Goal: Task Accomplishment & Management: Use online tool/utility

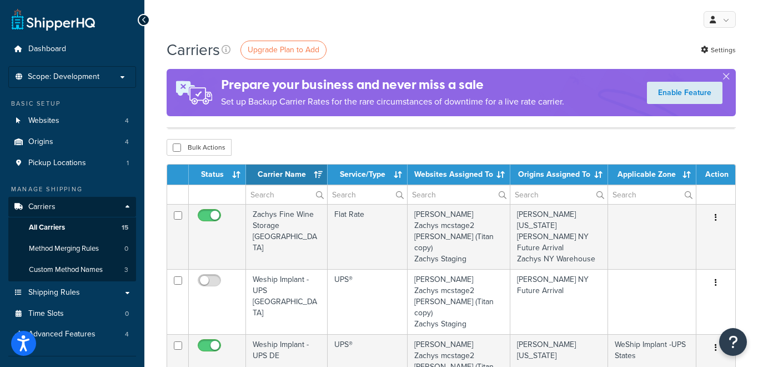
select select "15"
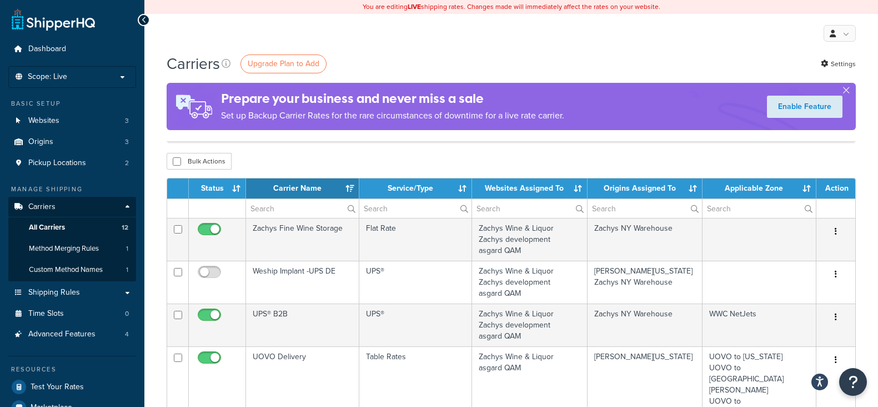
select select "15"
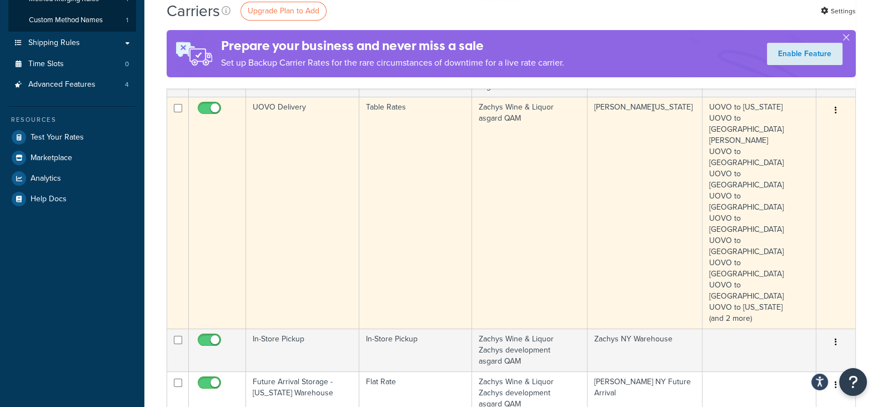
scroll to position [486, 0]
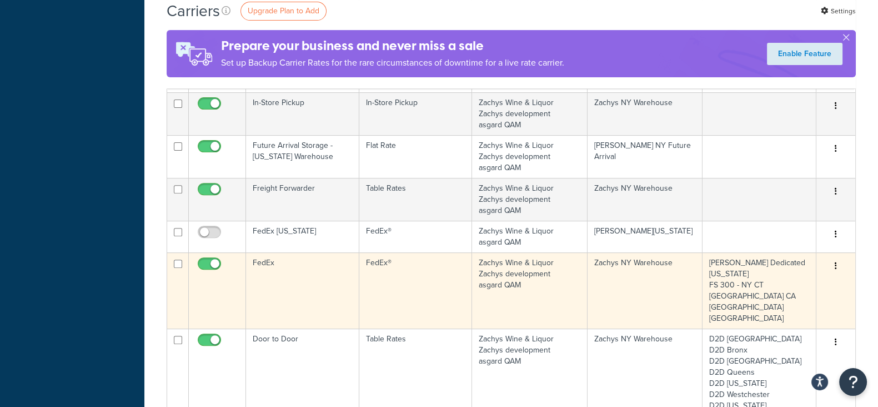
click at [836, 262] on icon "button" at bounding box center [836, 266] width 2 height 8
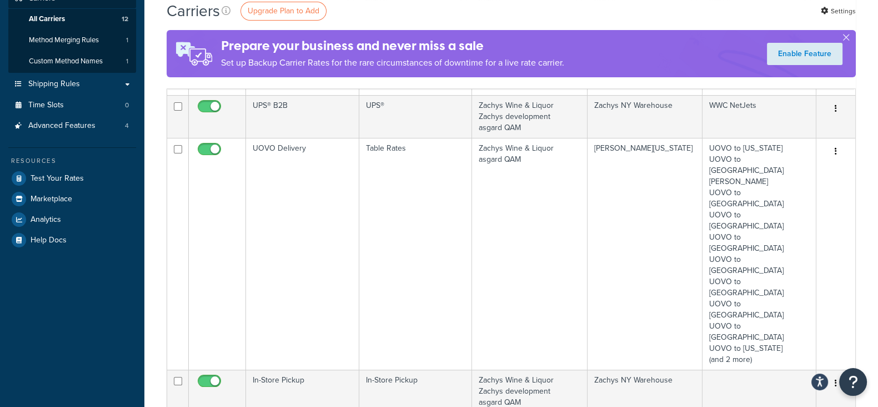
scroll to position [138, 0]
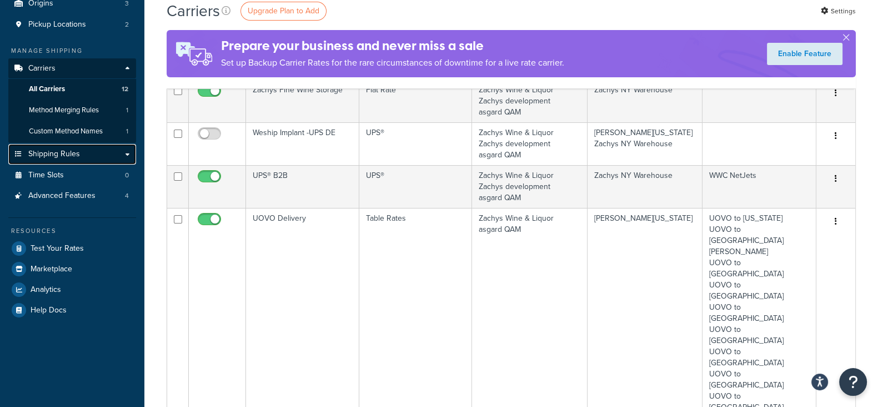
click at [71, 154] on span "Shipping Rules" at bounding box center [54, 153] width 52 height 9
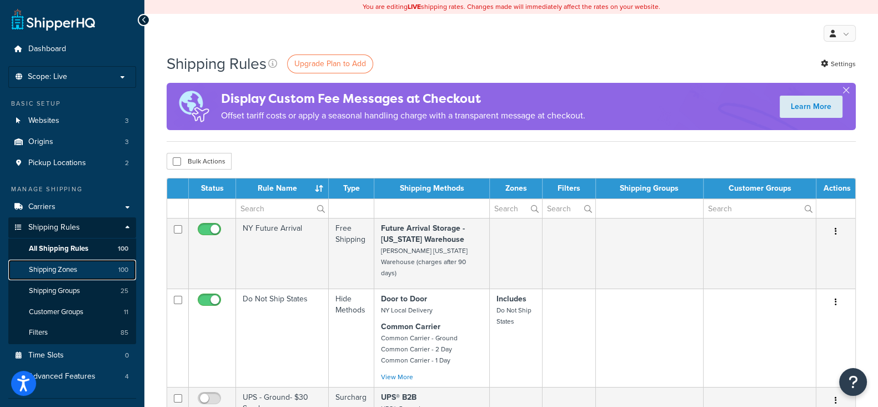
click at [61, 273] on span "Shipping Zones" at bounding box center [53, 269] width 48 height 9
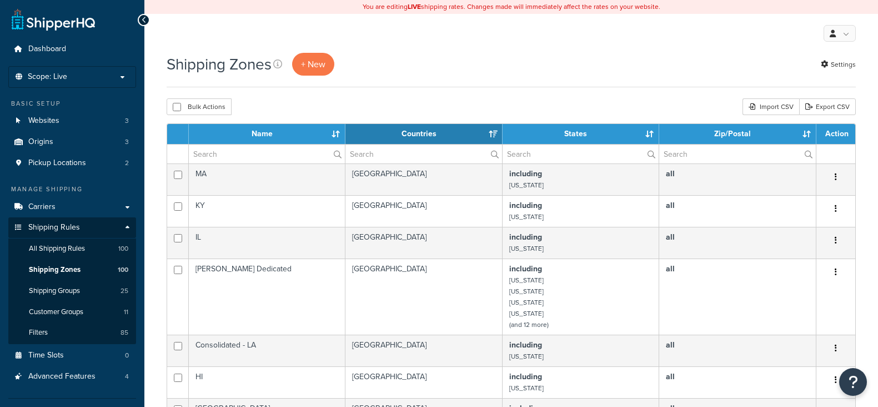
select select "15"
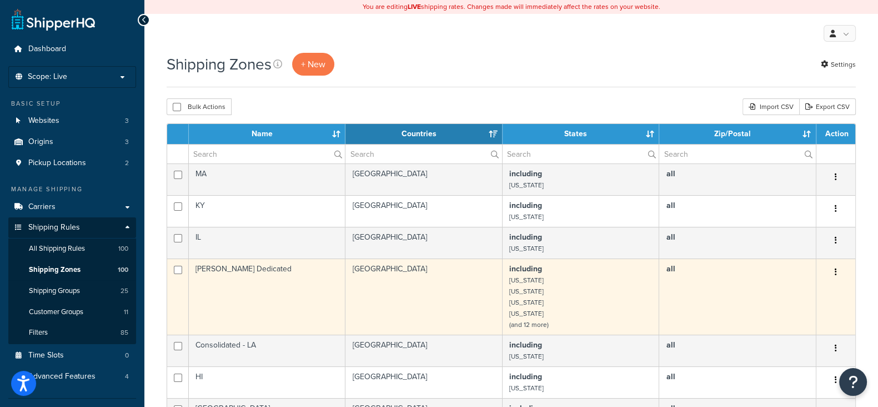
click at [834, 271] on button "button" at bounding box center [836, 272] width 16 height 18
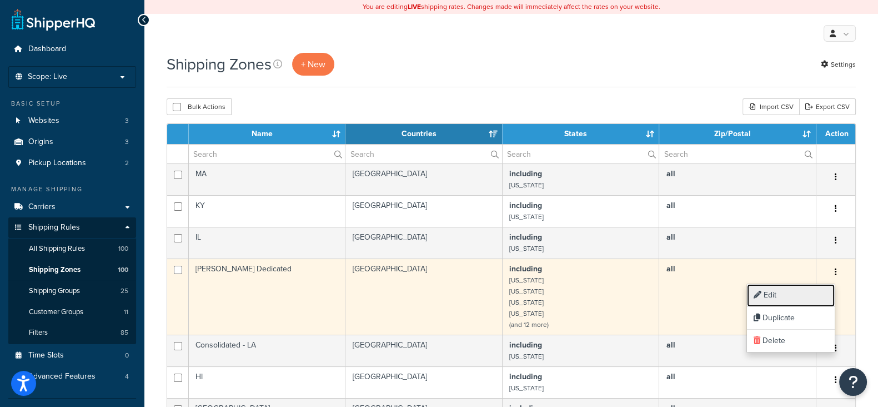
click at [779, 299] on link "Edit" at bounding box center [791, 295] width 88 height 23
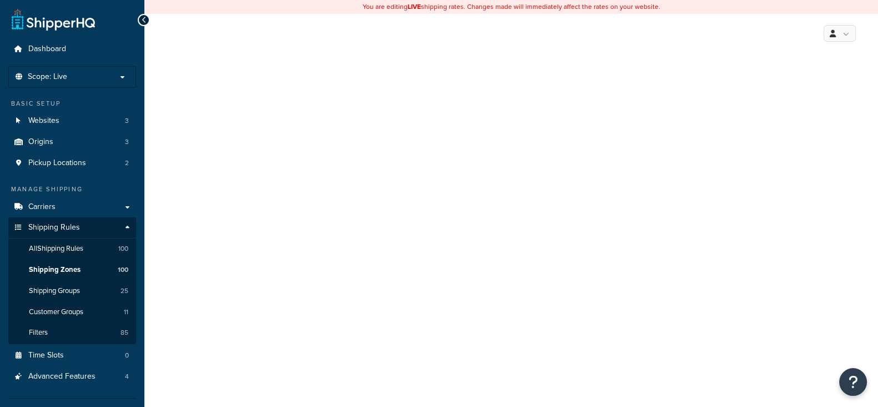
select select "including"
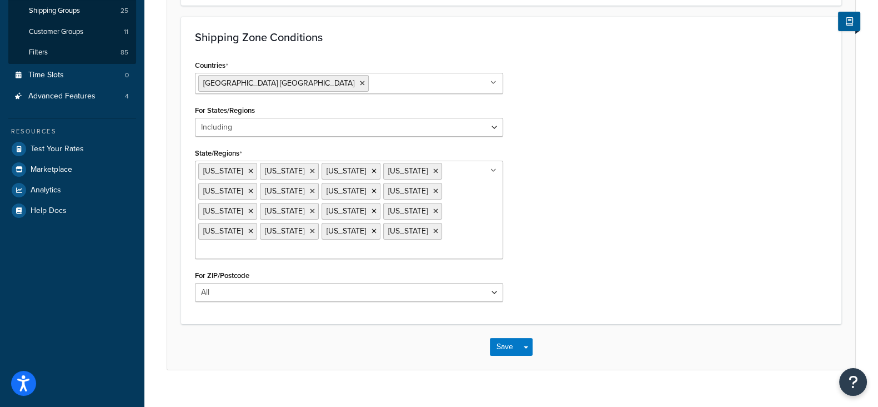
scroll to position [211, 0]
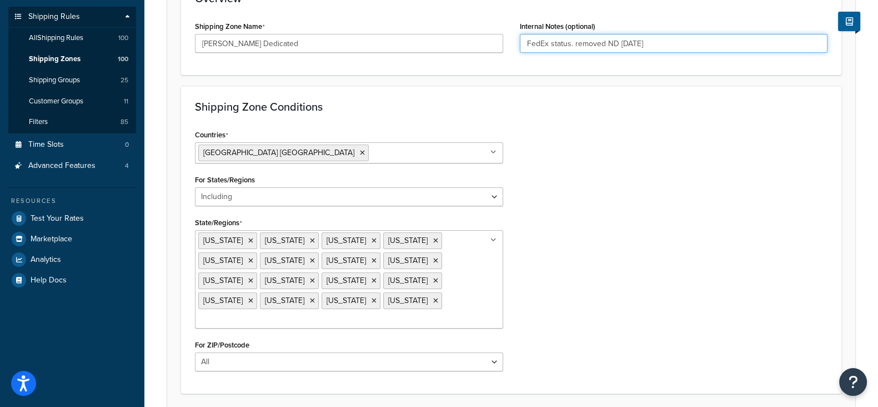
click at [553, 43] on input "FedEx status. removed ND 4/21/25" at bounding box center [674, 43] width 308 height 19
type input "FedEx states. removed ND 4/21/25"
click at [599, 113] on div "Shipping Zone Conditions Countries United States USA All Countries ALL Afghanis…" at bounding box center [511, 239] width 661 height 307
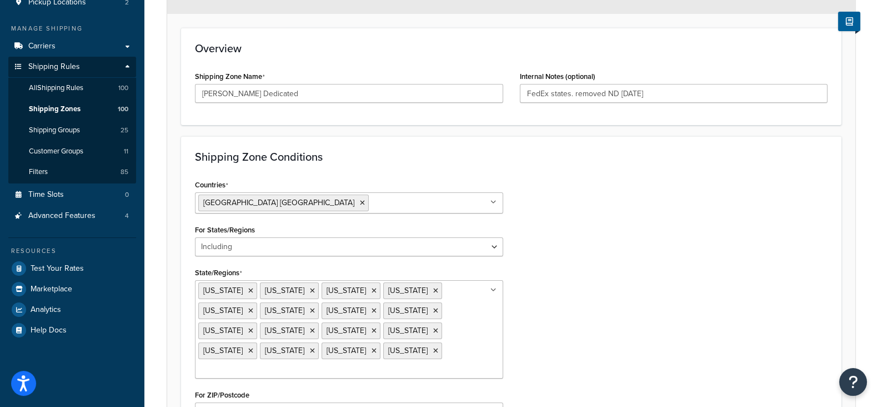
scroll to position [138, 0]
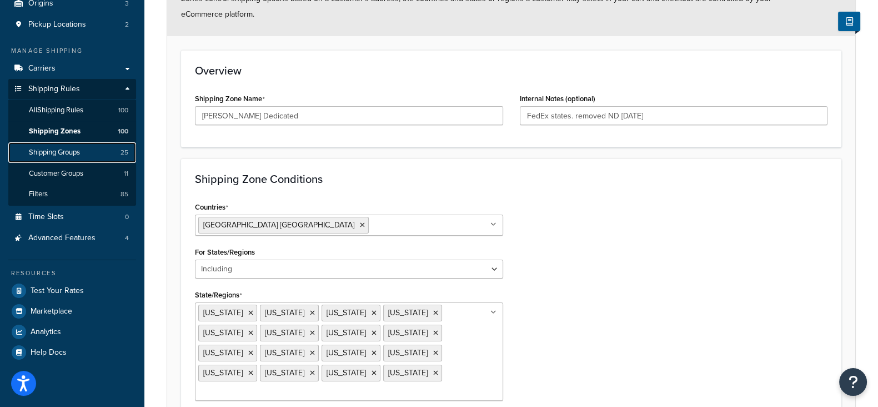
click at [49, 156] on span "Shipping Groups" at bounding box center [54, 152] width 51 height 9
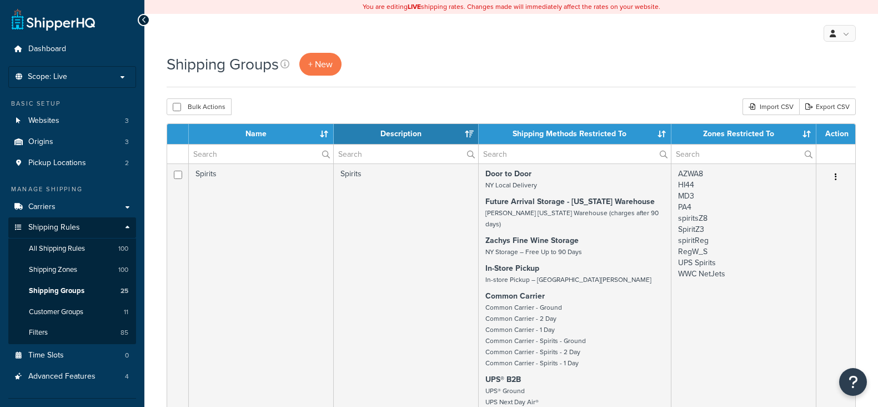
select select "15"
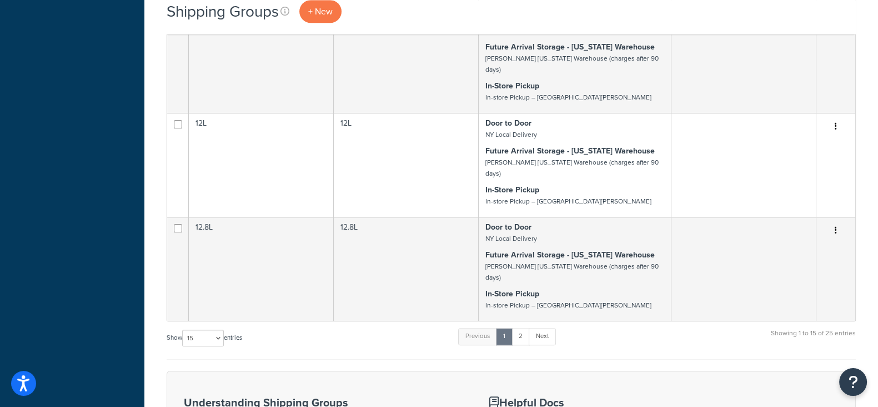
scroll to position [1181, 0]
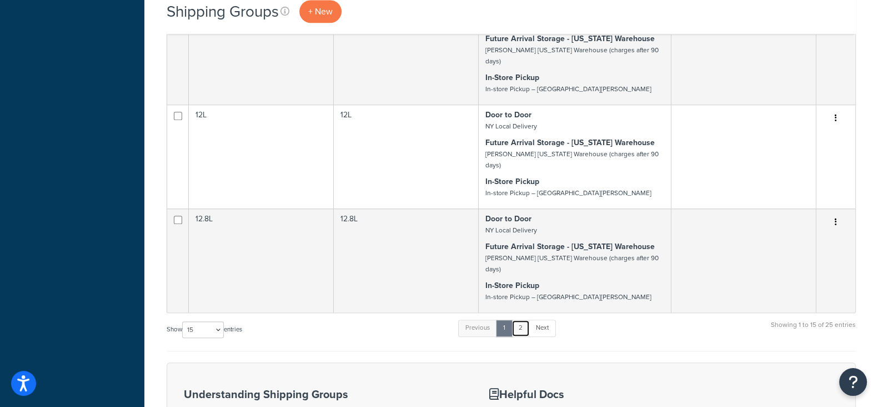
click at [519, 319] on link "2" at bounding box center [521, 327] width 18 height 17
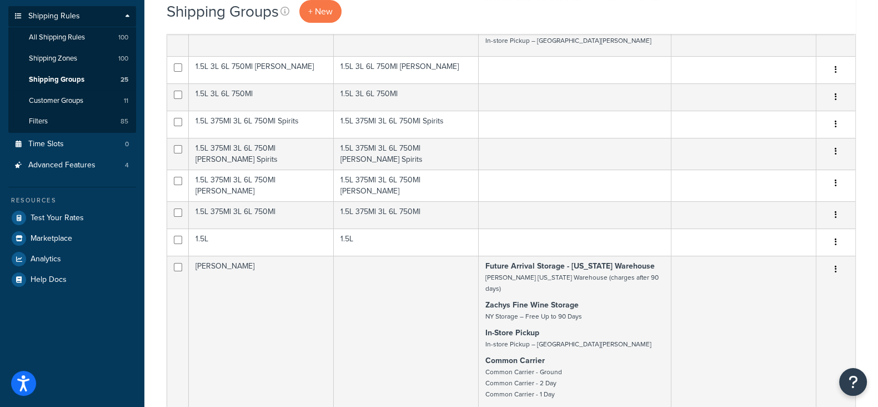
scroll to position [0, 0]
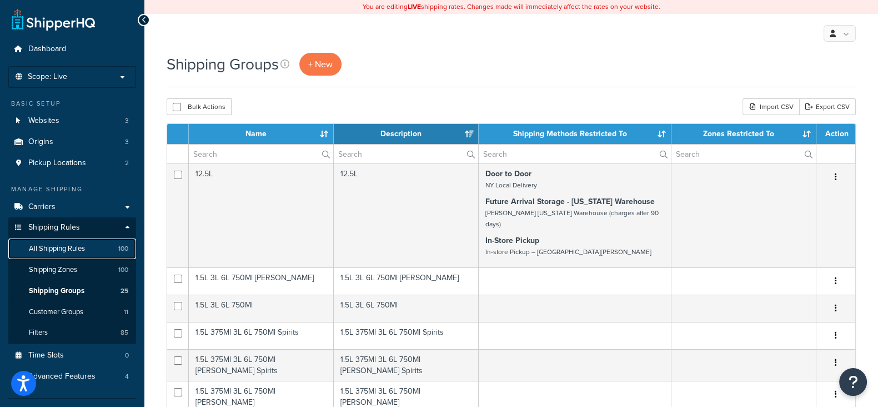
click at [46, 246] on span "All Shipping Rules" at bounding box center [57, 248] width 56 height 9
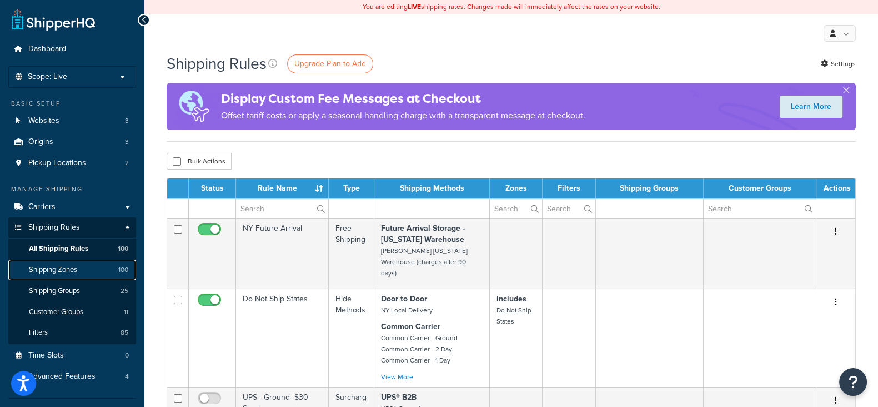
click at [79, 266] on link "Shipping Zones 100" at bounding box center [72, 269] width 128 height 21
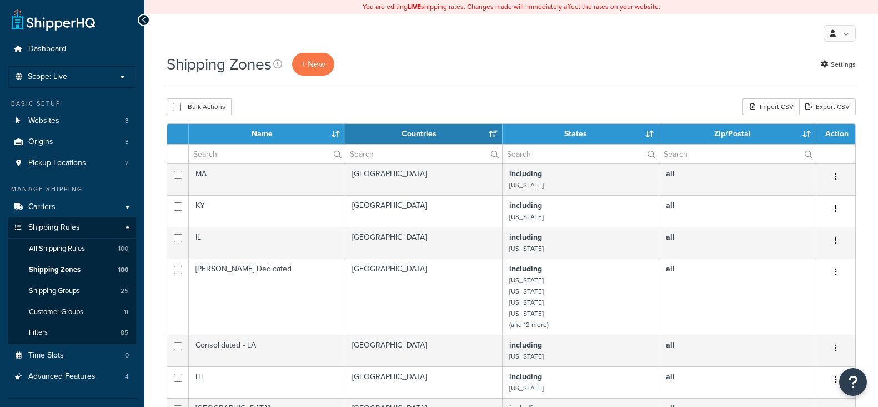
select select "15"
click at [289, 147] on input "text" at bounding box center [267, 153] width 156 height 19
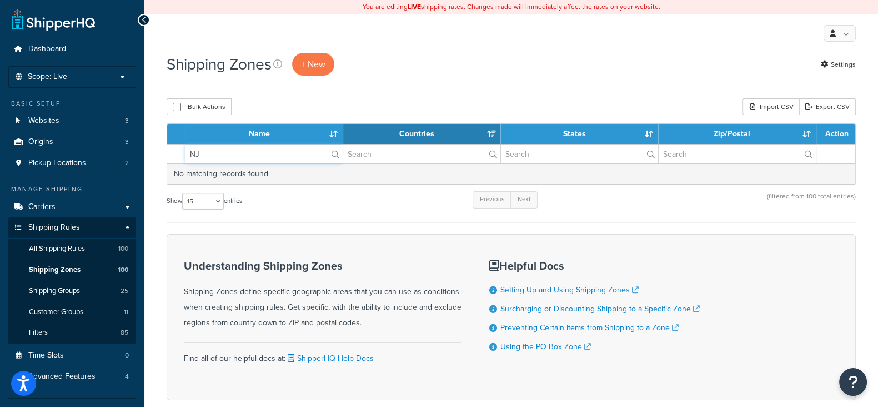
type input "N"
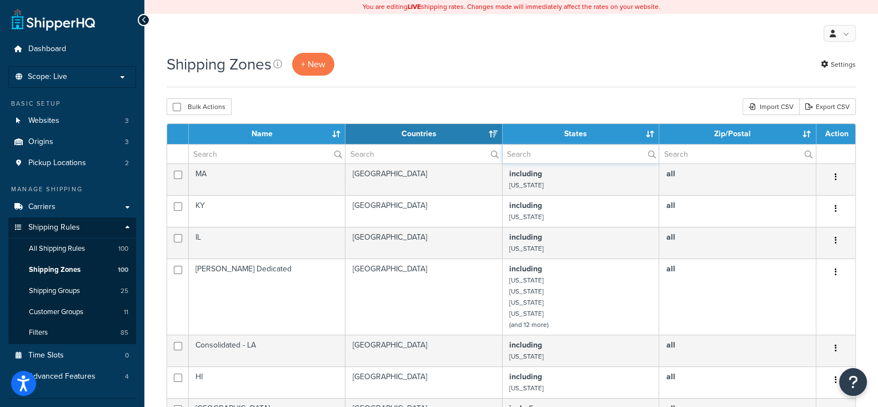
click at [529, 157] on input "text" at bounding box center [581, 153] width 156 height 19
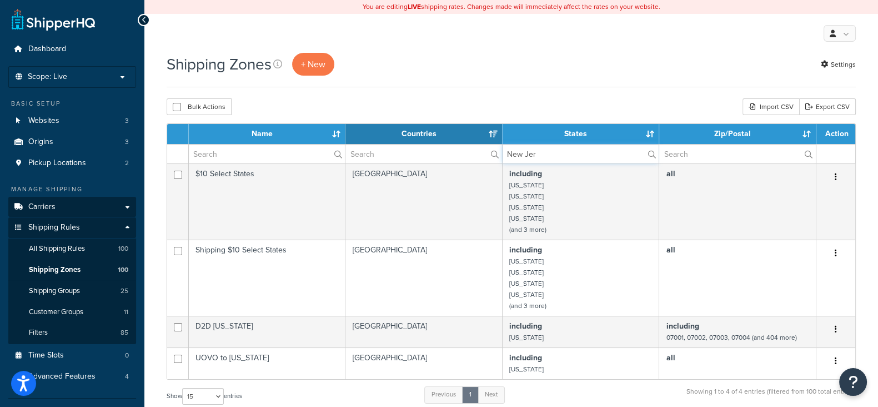
type input "New Jer"
click at [46, 209] on span "Carriers" at bounding box center [41, 206] width 27 height 9
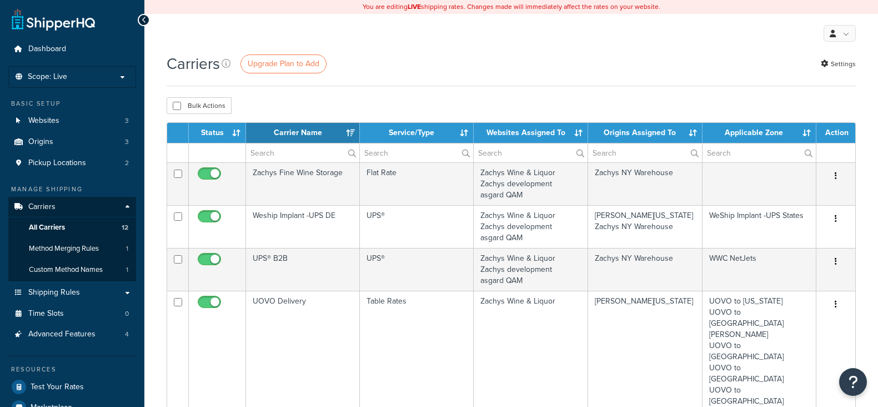
select select "15"
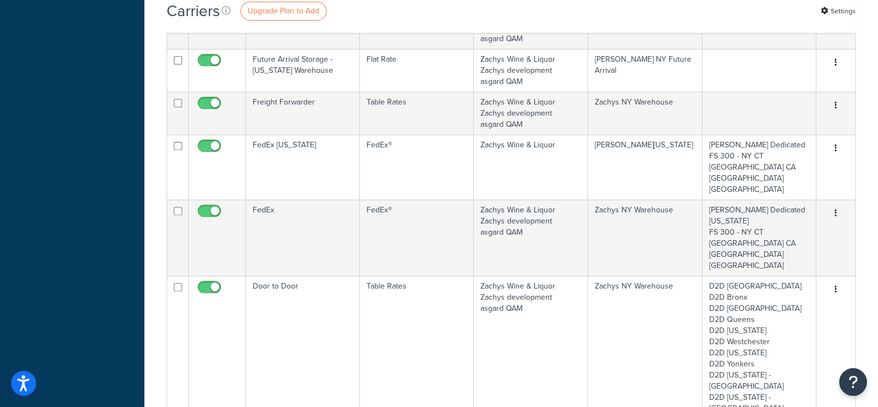
scroll to position [486, 0]
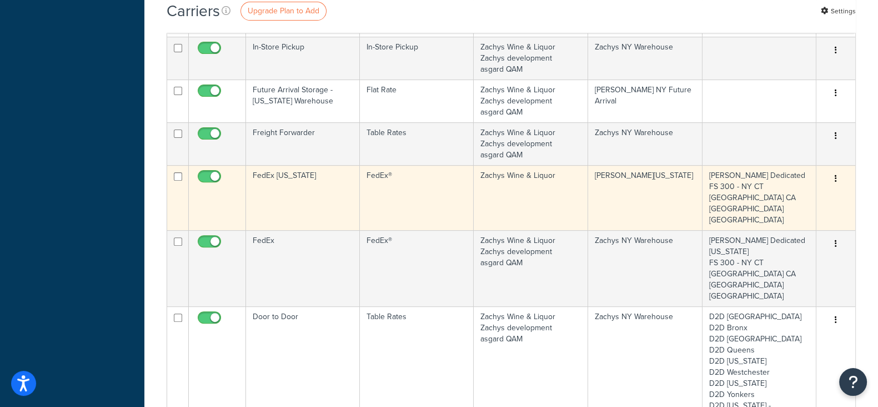
click at [833, 170] on button "button" at bounding box center [836, 179] width 16 height 18
click at [778, 98] on link "Edit" at bounding box center [791, 99] width 88 height 23
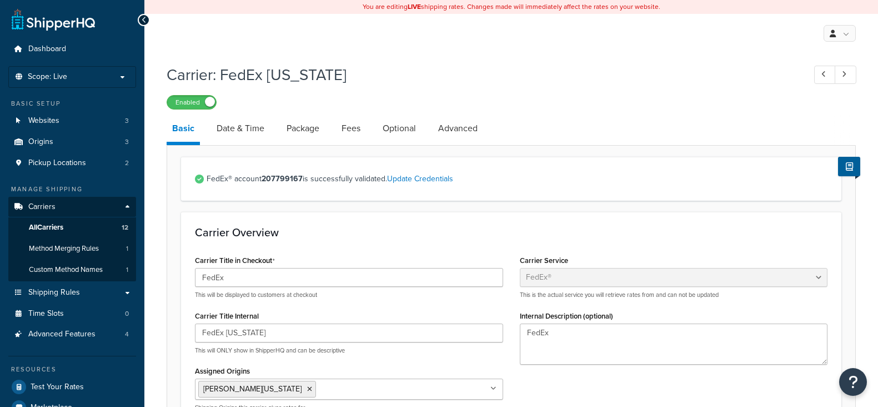
select select "fedEx"
select select "REGULAR_PICKUP"
select select "YOUR_PACKAGING"
click at [54, 288] on span "Shipping Rules" at bounding box center [54, 292] width 52 height 9
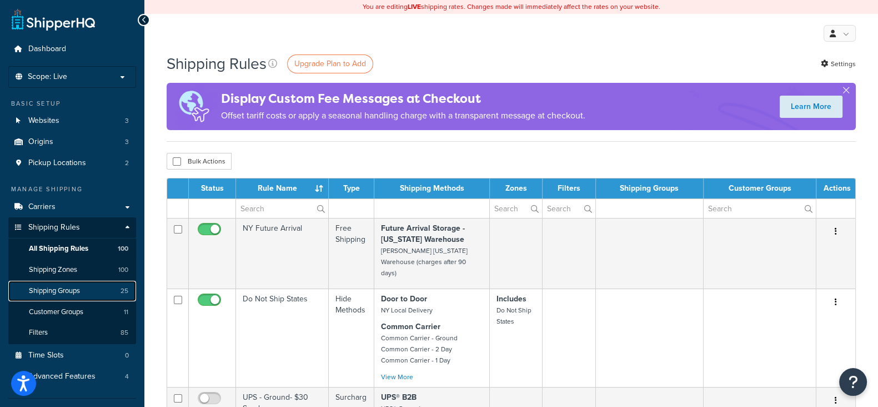
click at [52, 288] on span "Shipping Groups" at bounding box center [54, 290] width 51 height 9
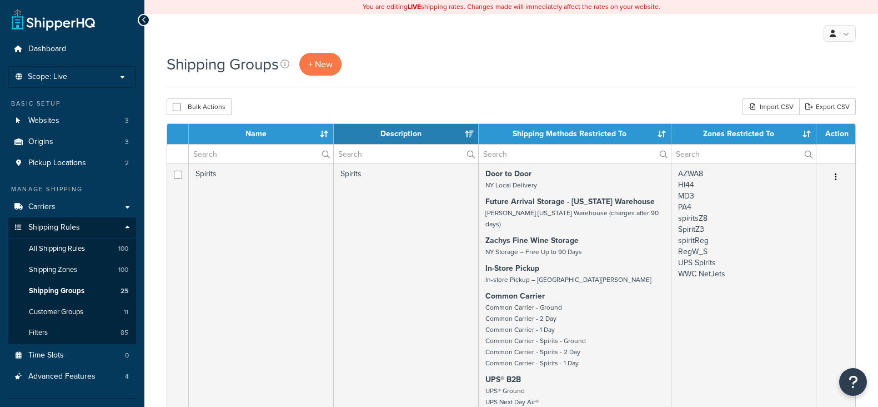
select select "15"
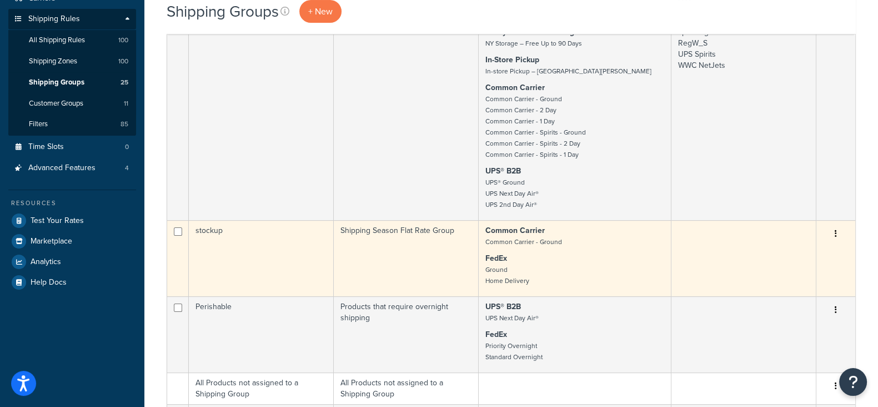
scroll to position [69, 0]
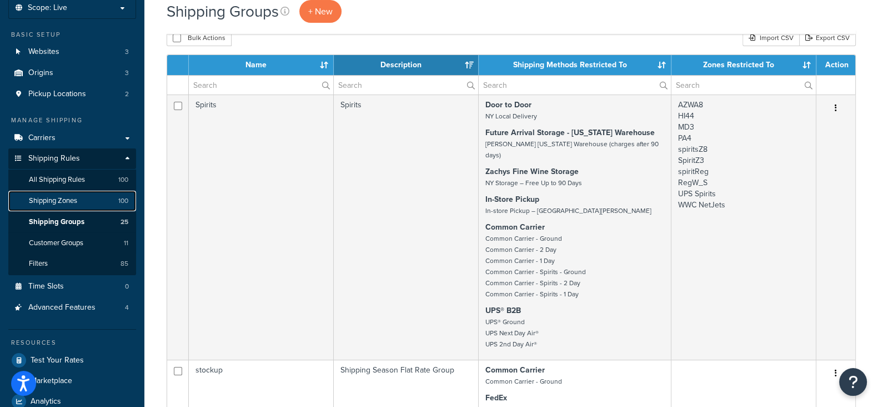
click at [61, 196] on span "Shipping Zones" at bounding box center [53, 200] width 48 height 9
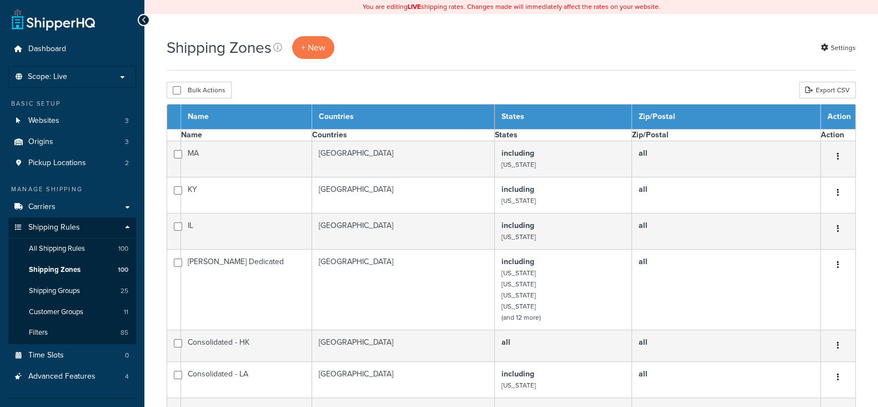
select select "15"
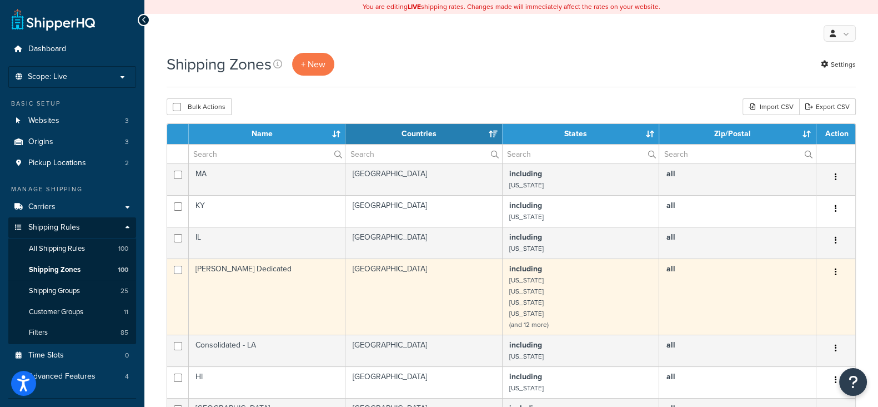
click at [833, 271] on button "button" at bounding box center [836, 272] width 16 height 18
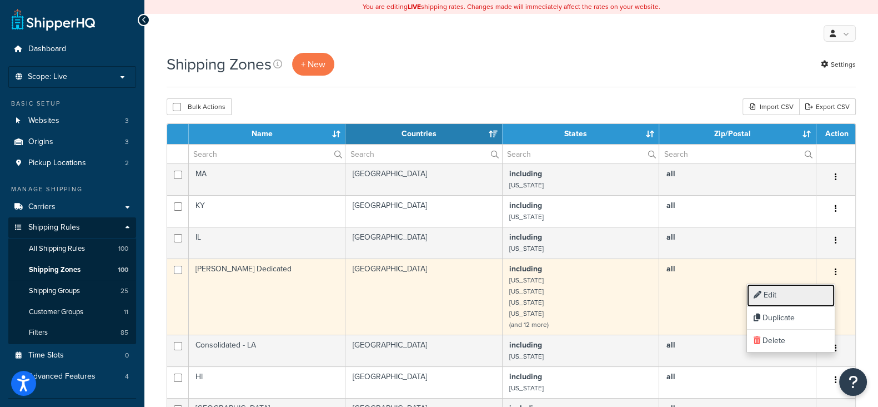
click at [777, 295] on link "Edit" at bounding box center [791, 295] width 88 height 23
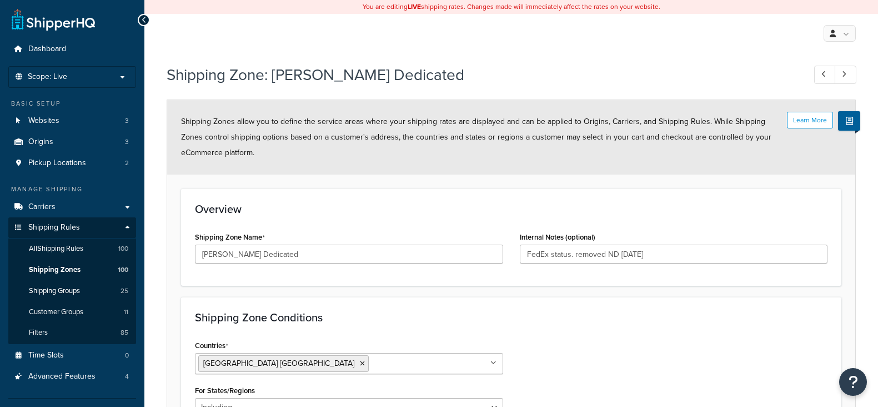
select select "including"
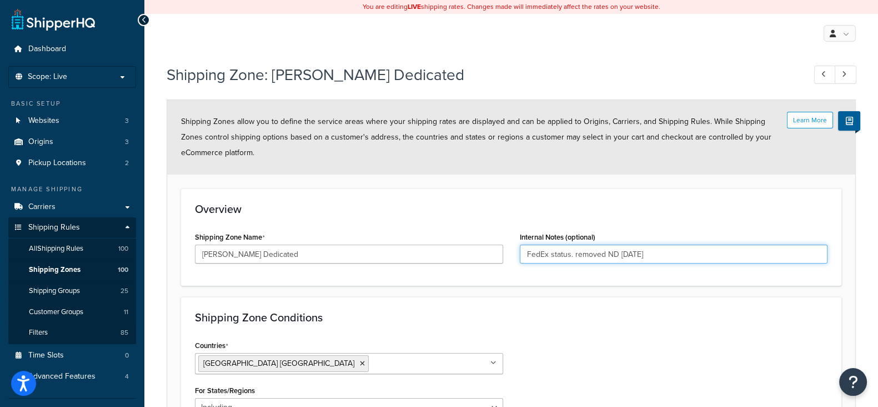
click at [566, 254] on input "FedEx status. removed ND 4/21/25" at bounding box center [674, 253] width 308 height 19
type input "FedEx states. removed ND 4/21/25"
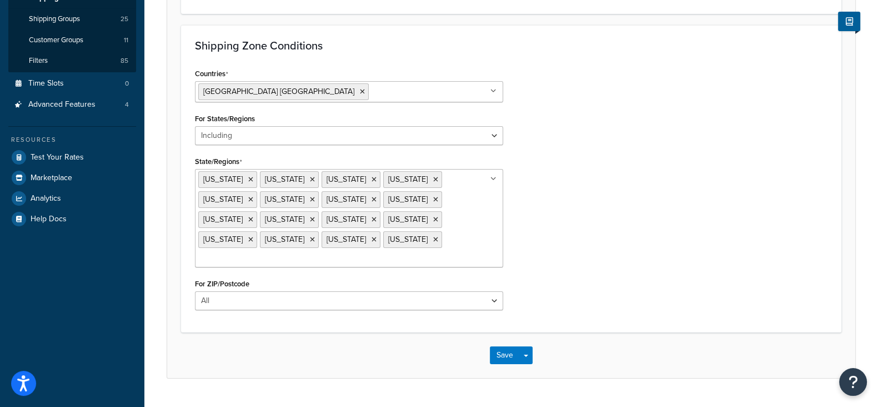
scroll to position [280, 0]
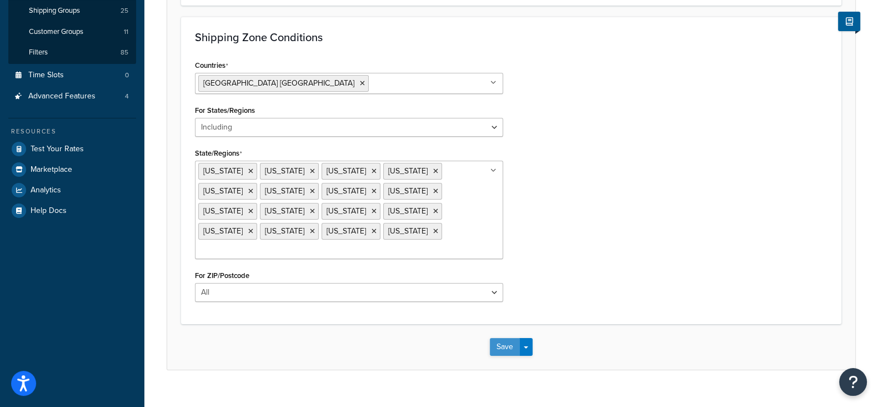
click at [498, 338] on button "Save" at bounding box center [505, 347] width 30 height 18
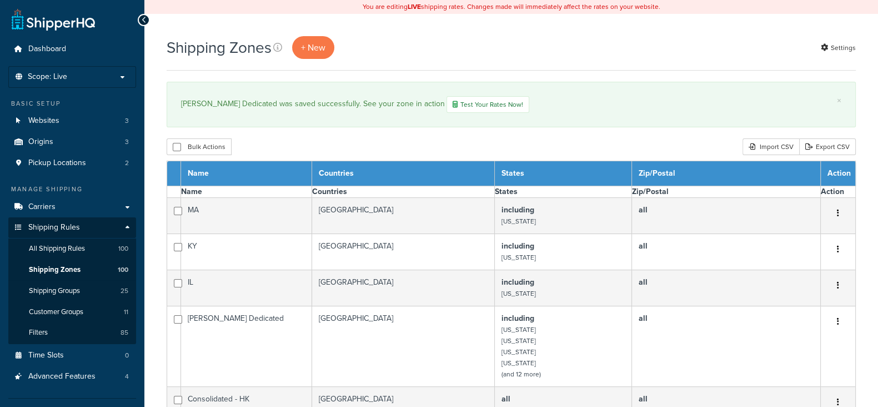
select select "15"
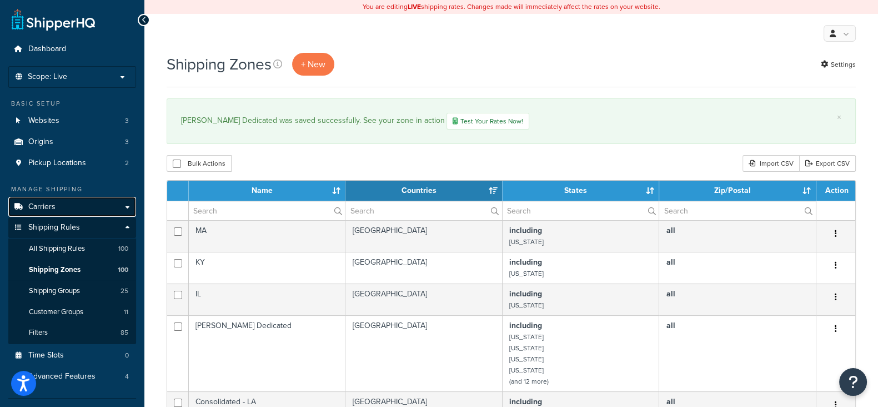
click at [71, 207] on link "Carriers" at bounding box center [72, 207] width 128 height 21
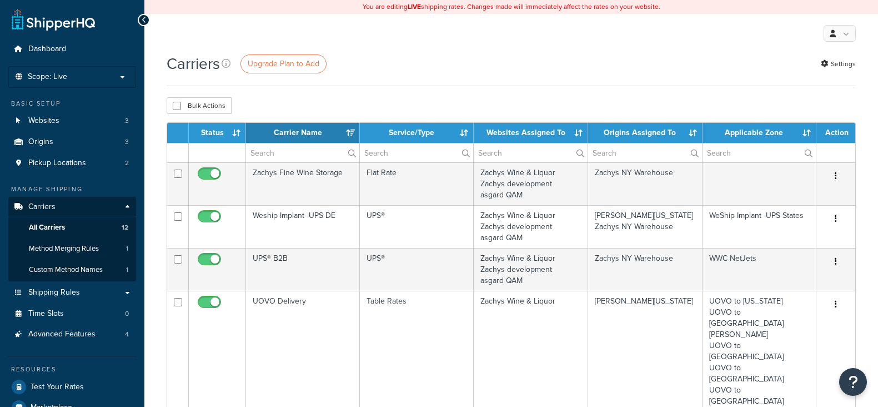
select select "15"
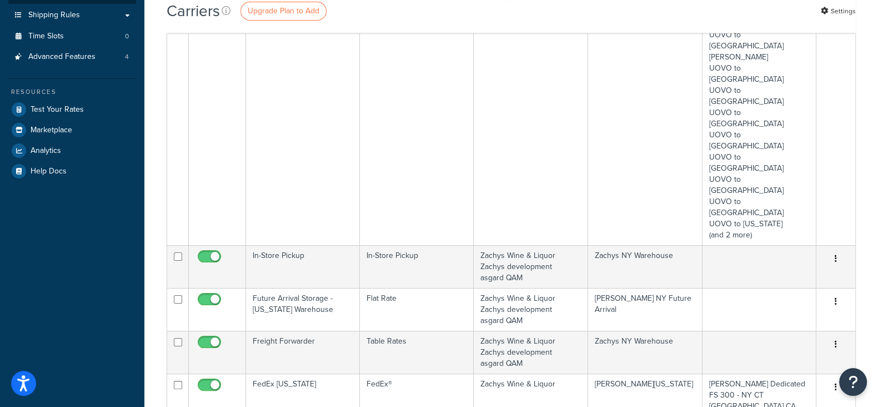
scroll to position [69, 0]
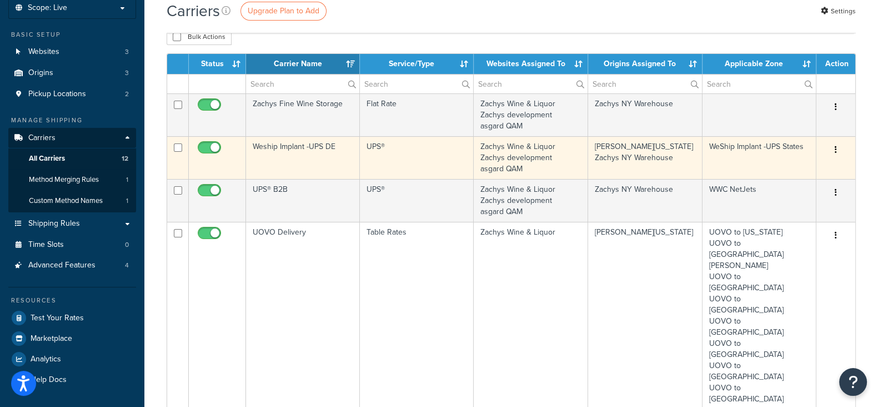
click at [834, 147] on button "button" at bounding box center [836, 150] width 16 height 18
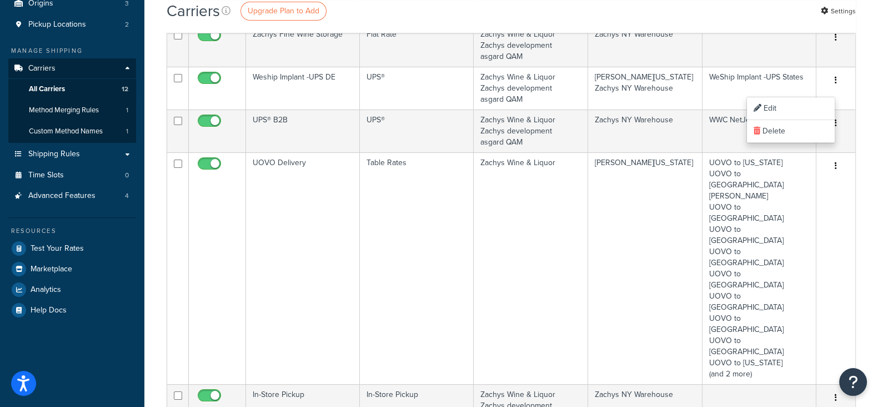
scroll to position [0, 0]
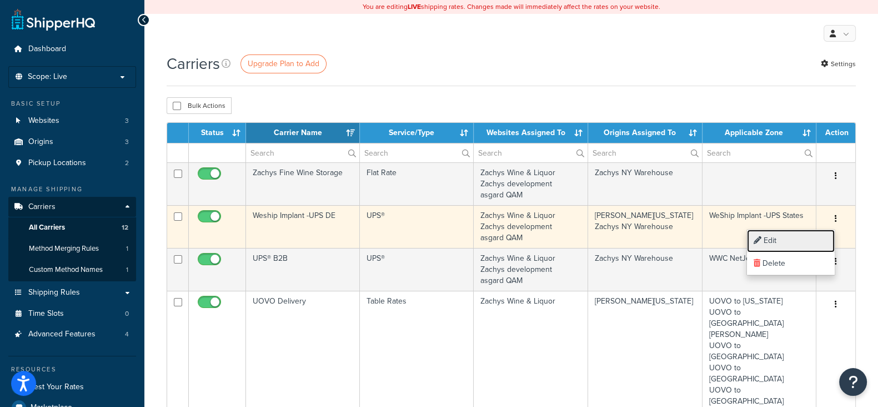
click at [770, 240] on link "Edit" at bounding box center [791, 240] width 88 height 23
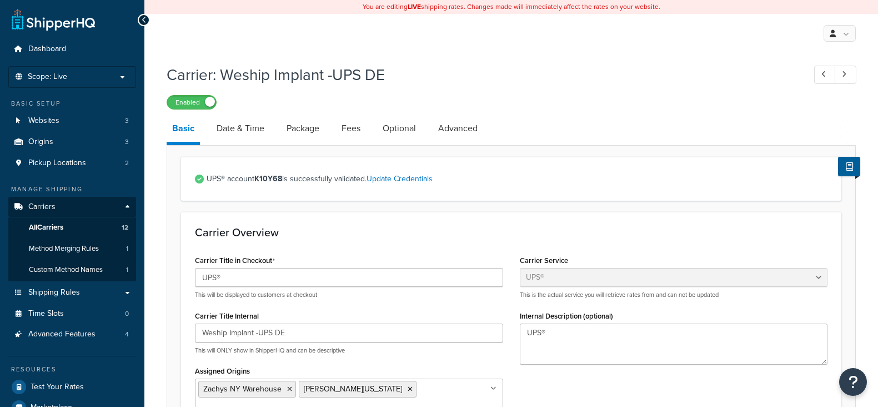
select select "ups"
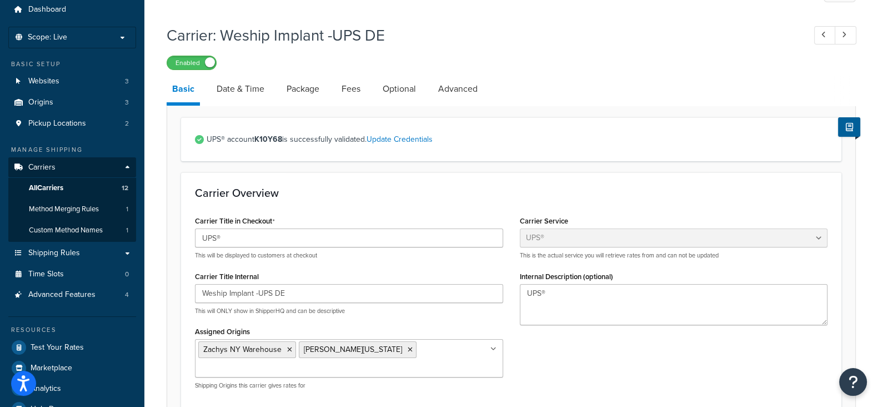
scroll to position [69, 0]
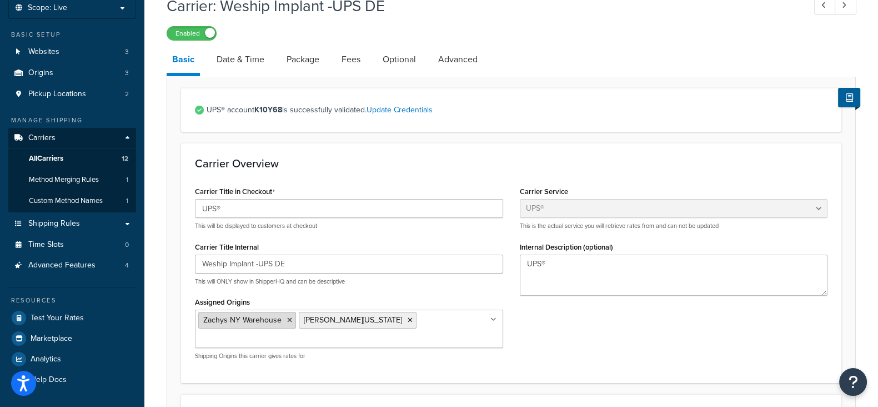
click at [287, 320] on icon at bounding box center [289, 320] width 5 height 7
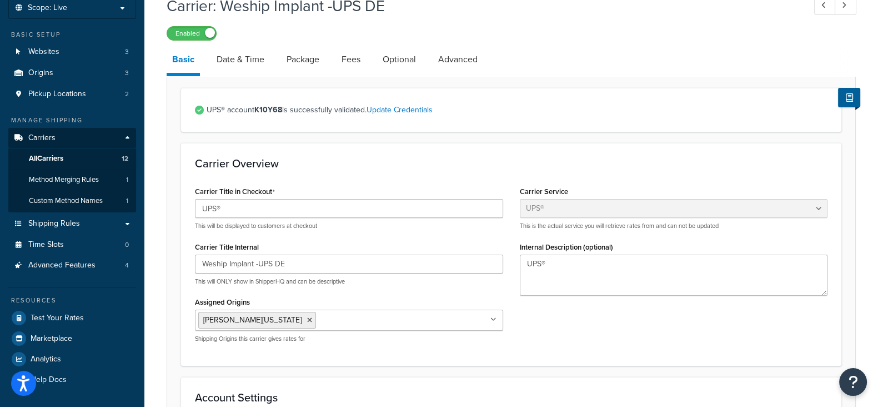
click at [603, 319] on div "Carrier Title in Checkout UPS® This will be displayed to customers at checkout …" at bounding box center [511, 267] width 649 height 168
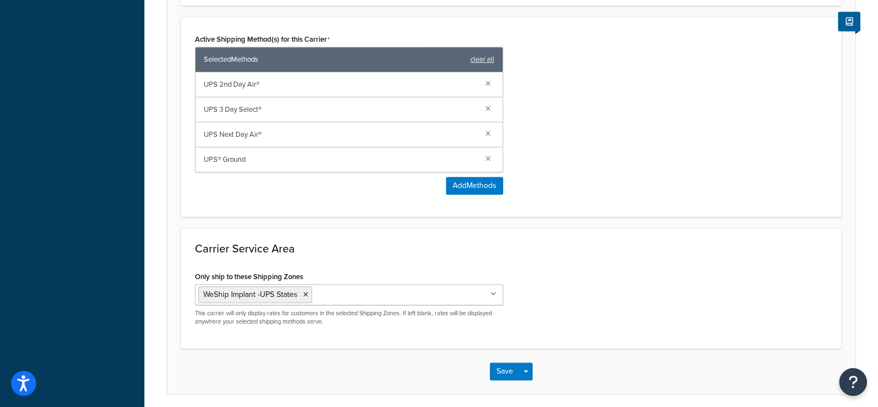
scroll to position [720, 0]
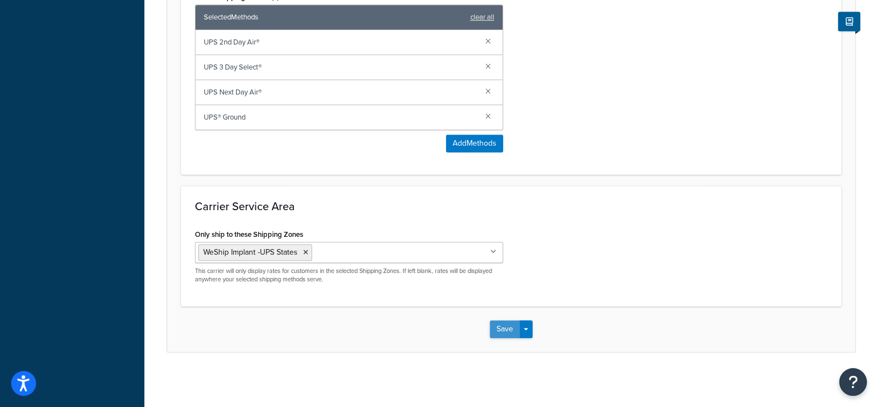
click at [500, 329] on button "Save" at bounding box center [505, 329] width 30 height 18
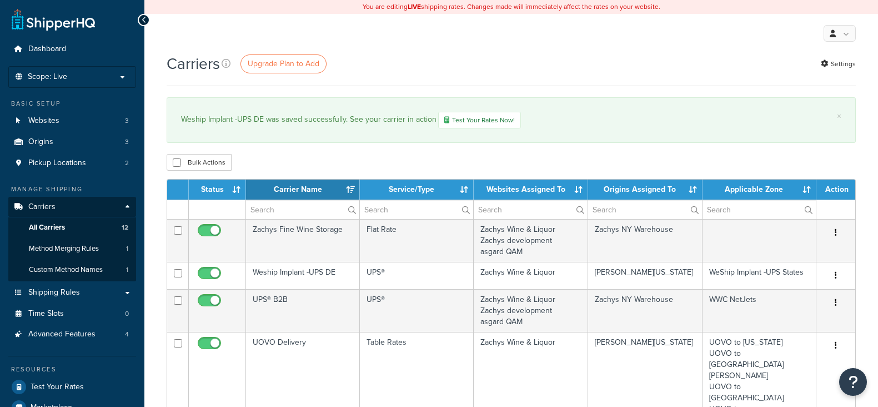
select select "15"
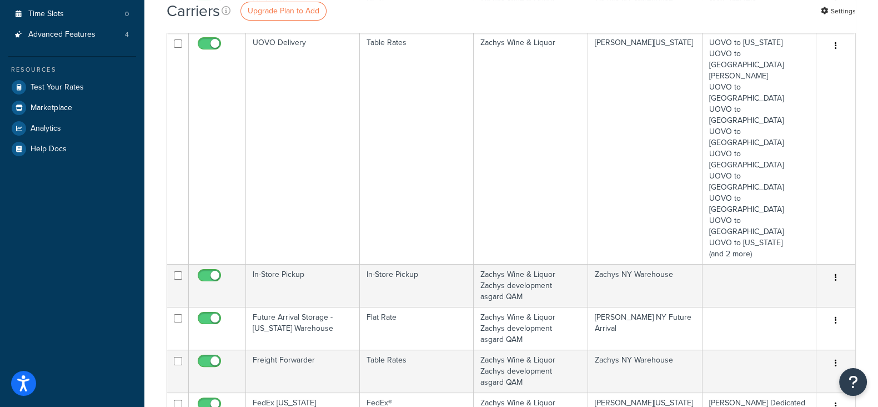
scroll to position [277, 0]
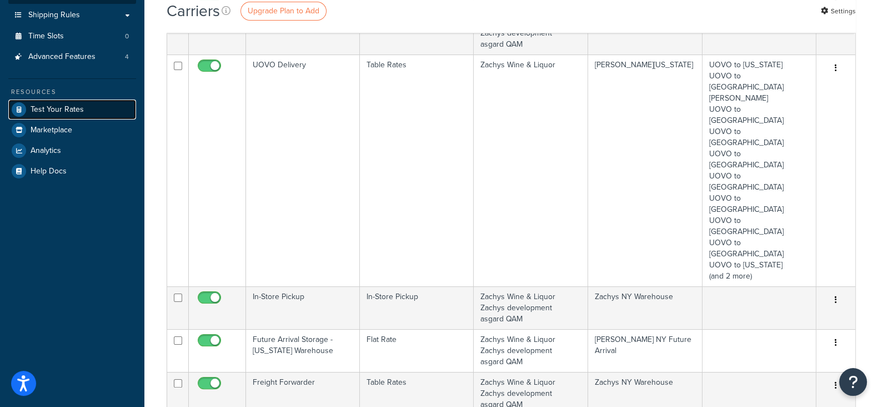
click at [59, 106] on span "Test Your Rates" at bounding box center [57, 109] width 53 height 9
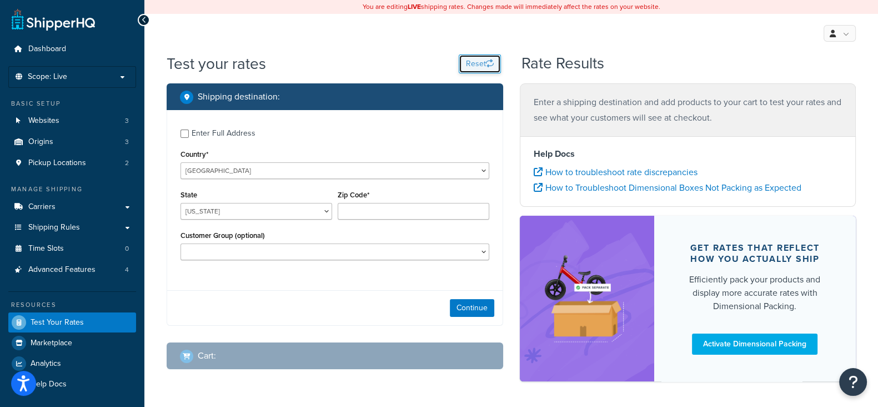
click at [465, 63] on button "Reset" at bounding box center [480, 63] width 42 height 19
click at [247, 213] on select "Alabama Alaska American Samoa Arizona Arkansas Armed Forces Americas Armed Forc…" at bounding box center [257, 211] width 152 height 17
select select "AZ"
click at [181, 203] on select "Alabama Alaska American Samoa Arizona Arkansas Armed Forces Americas Armed Forc…" at bounding box center [257, 211] width 152 height 17
click at [366, 211] on input "Zip Code*" at bounding box center [414, 211] width 152 height 17
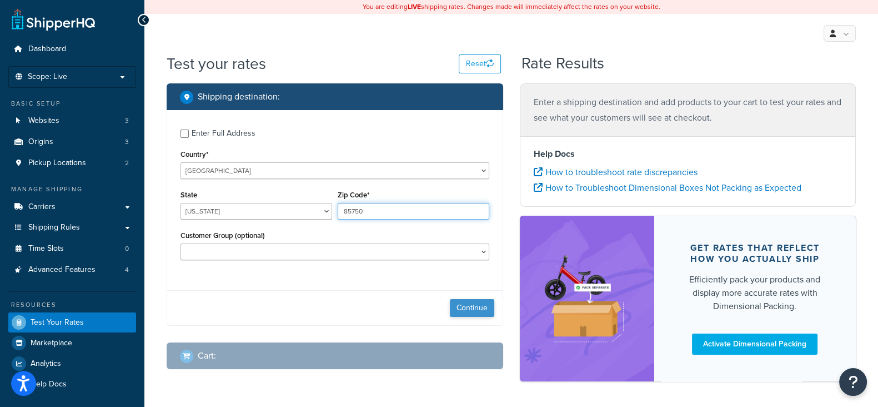
type input "85750"
click at [469, 309] on button "Continue" at bounding box center [472, 308] width 44 height 18
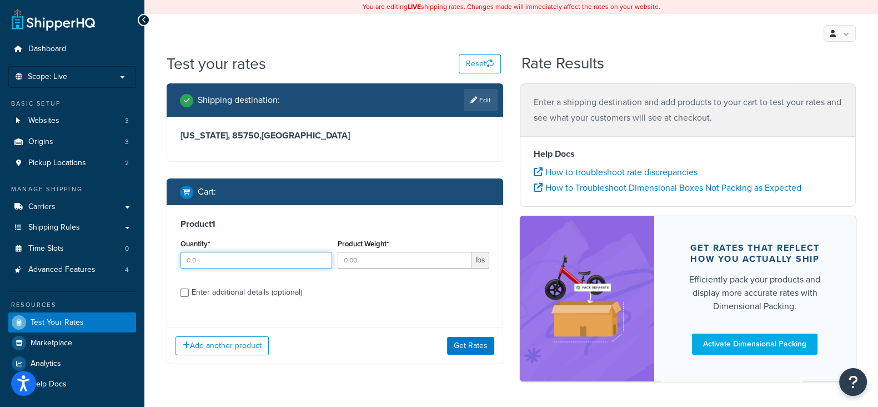
click at [283, 258] on input "Quantity*" at bounding box center [257, 260] width 152 height 17
type input "1"
click at [372, 263] on input "Product Weight*" at bounding box center [405, 260] width 134 height 17
type input "4"
click at [343, 293] on label "Enter additional details (optional)" at bounding box center [341, 291] width 298 height 18
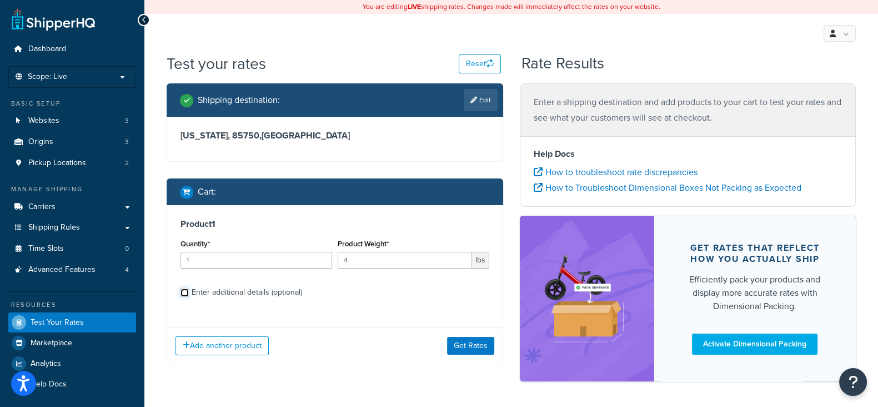
click at [189, 293] on input "Enter additional details (optional)" at bounding box center [185, 292] width 8 height 8
checkbox input "true"
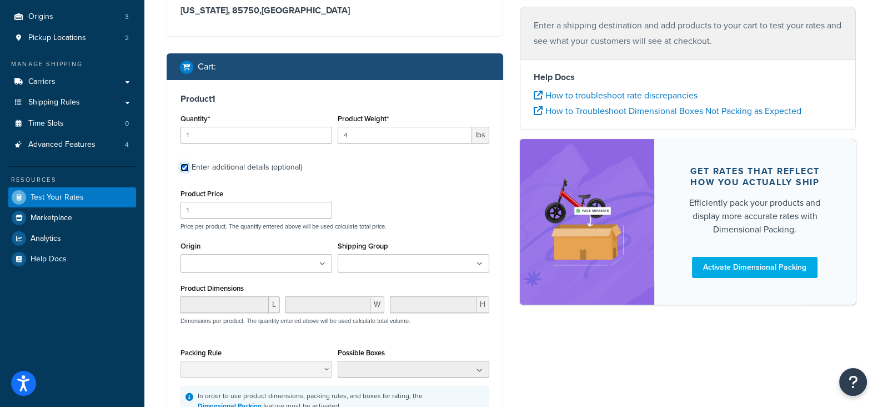
scroll to position [208, 0]
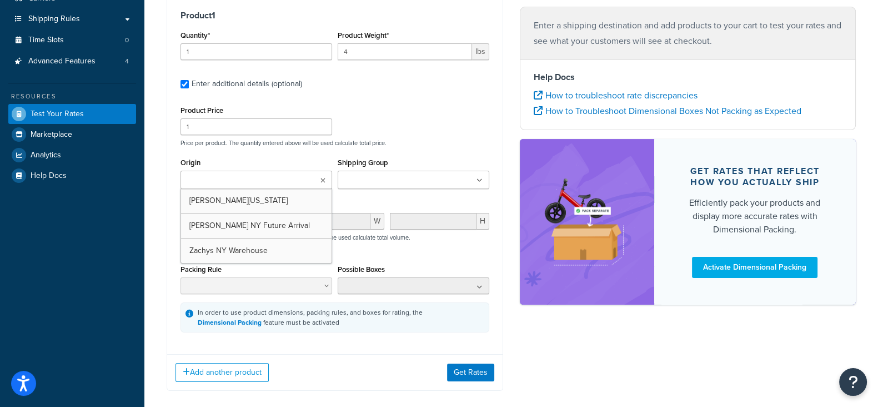
click at [253, 177] on input "Origin" at bounding box center [233, 180] width 98 height 12
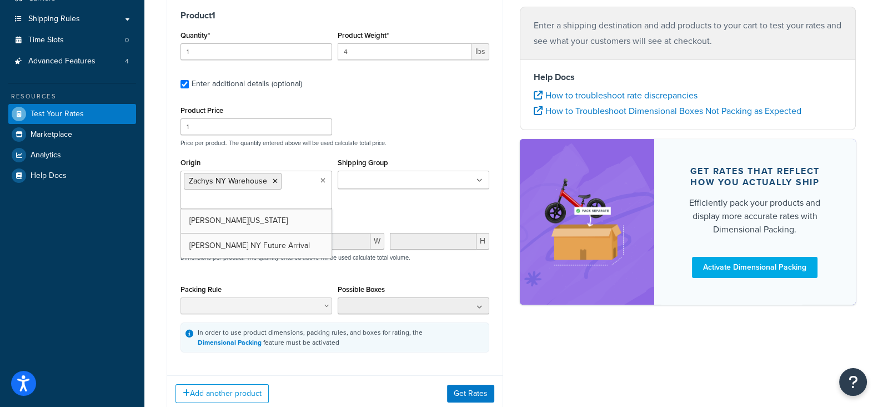
click at [437, 147] on div "Product Price 1 Price per product. The quantity entered above will be used calc…" at bounding box center [335, 228] width 309 height 250
click at [459, 395] on button "Get Rates" at bounding box center [470, 392] width 47 height 18
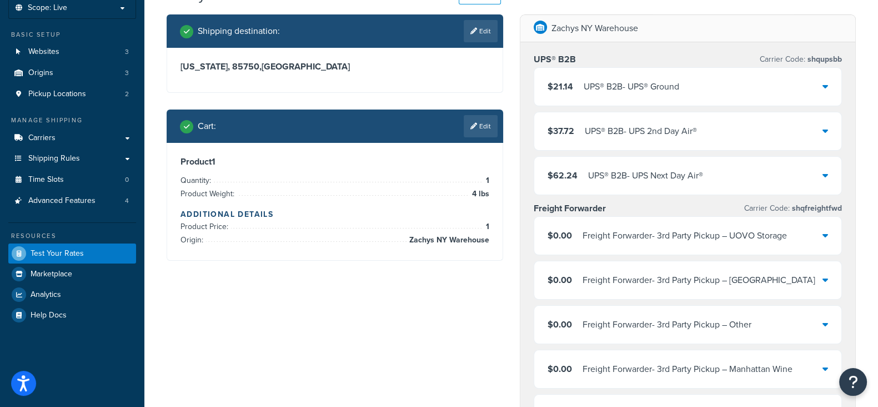
scroll to position [0, 0]
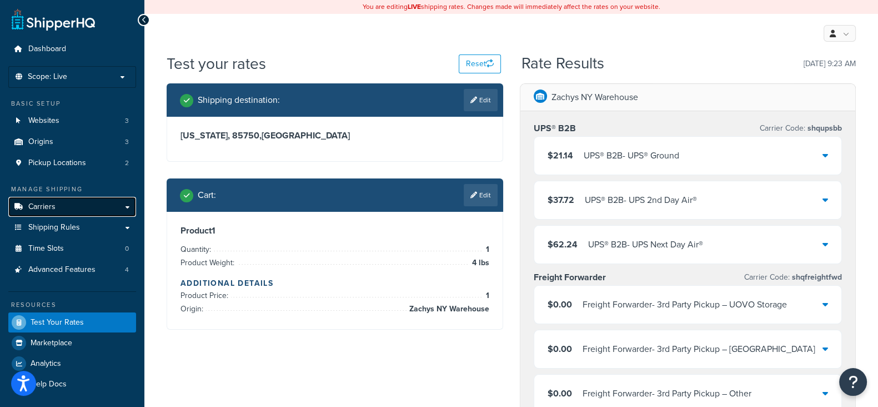
click at [42, 209] on span "Carriers" at bounding box center [41, 206] width 27 height 9
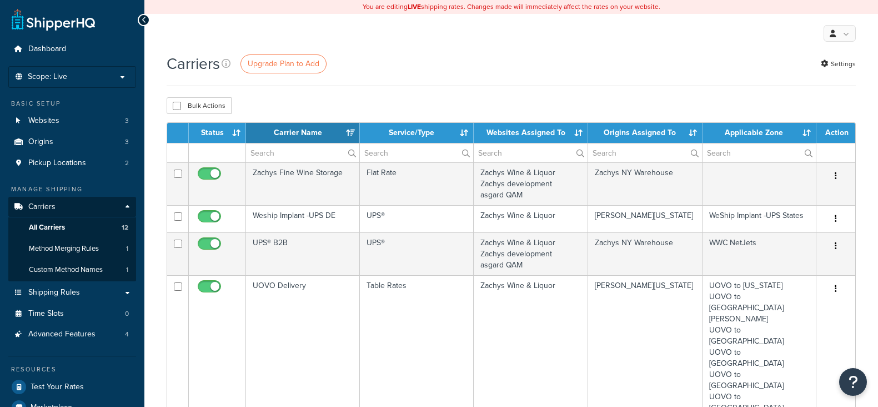
select select "15"
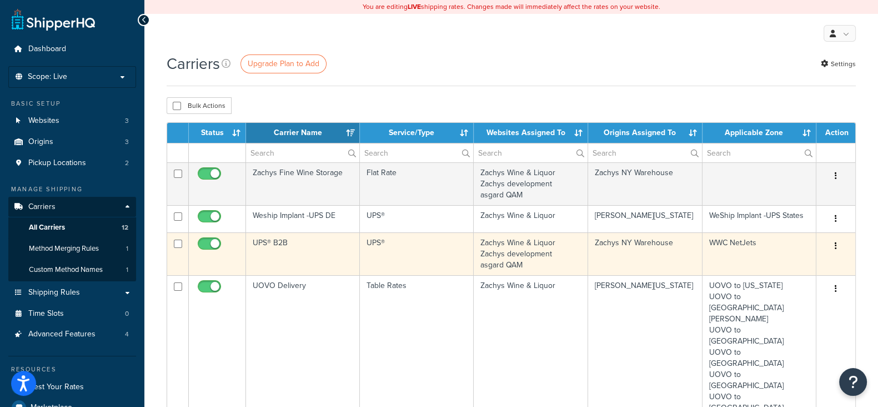
click at [836, 241] on button "button" at bounding box center [836, 246] width 16 height 18
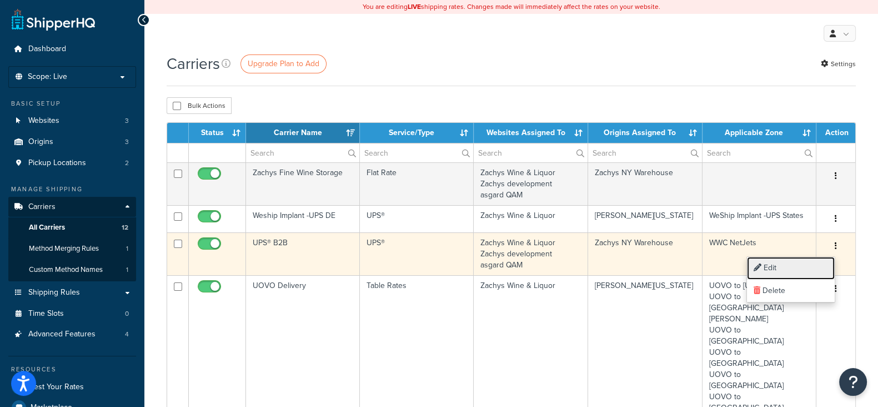
click at [771, 262] on link "Edit" at bounding box center [791, 268] width 88 height 23
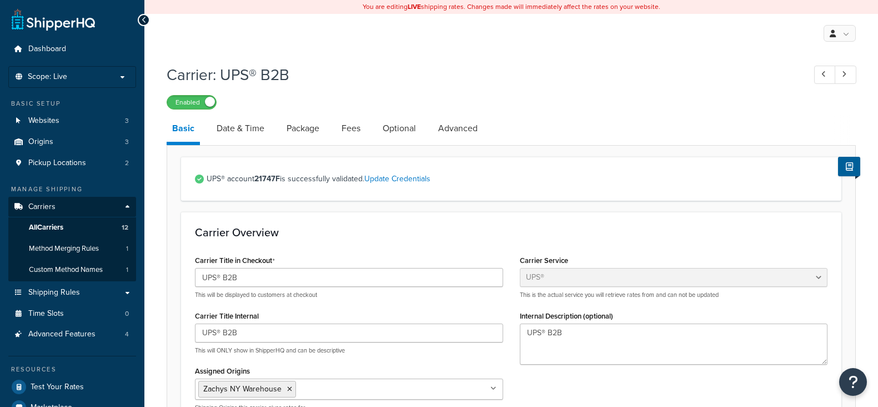
select select "ups"
select select "3"
click at [53, 292] on span "Shipping Rules" at bounding box center [54, 292] width 52 height 9
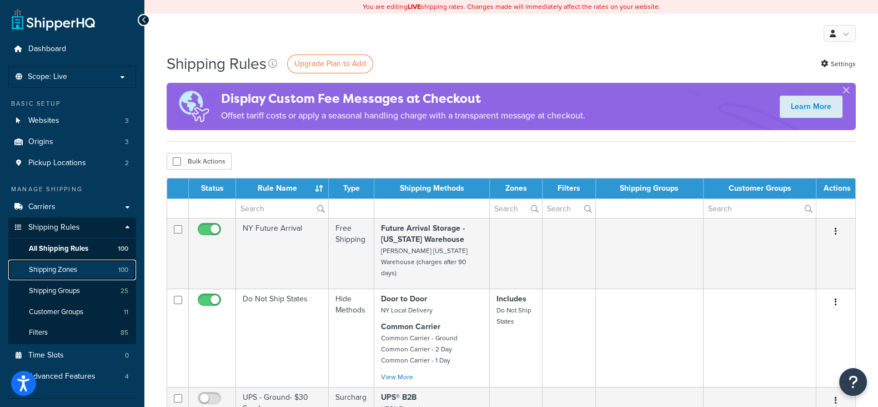
click at [47, 268] on span "Shipping Zones" at bounding box center [53, 269] width 48 height 9
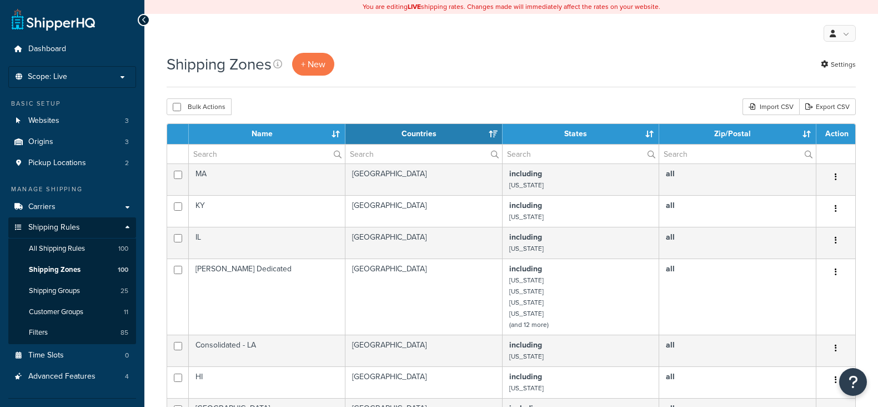
select select "15"
click at [47, 206] on span "Carriers" at bounding box center [41, 206] width 27 height 9
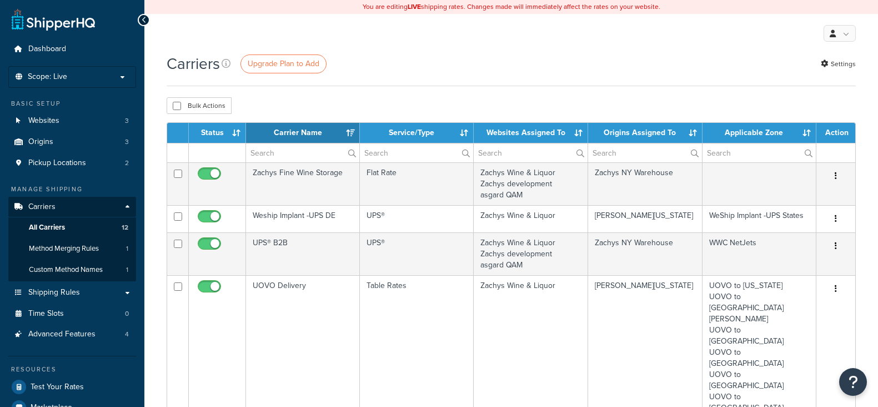
select select "15"
click at [69, 387] on span "Test Your Rates" at bounding box center [57, 386] width 53 height 9
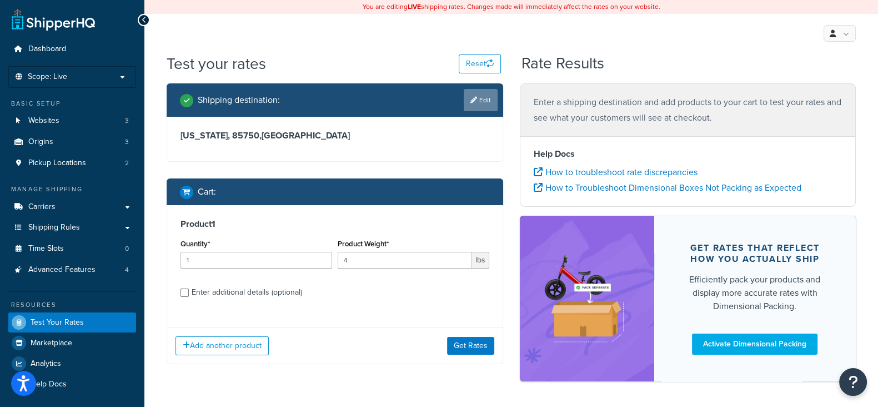
click at [486, 98] on link "Edit" at bounding box center [481, 100] width 34 height 22
select select "AZ"
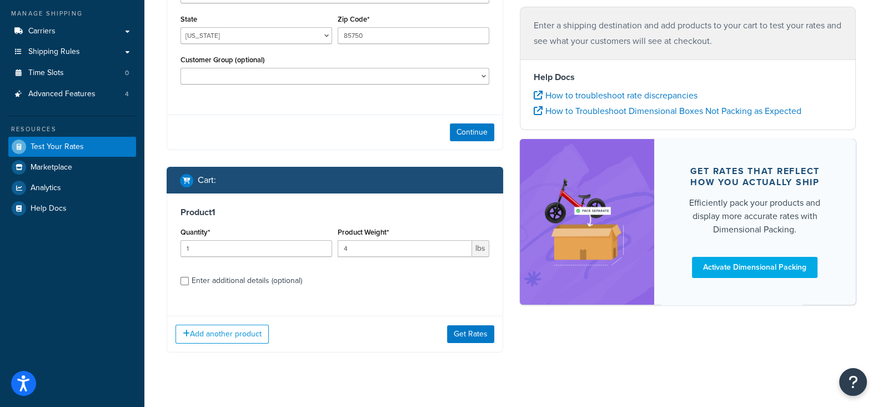
scroll to position [194, 0]
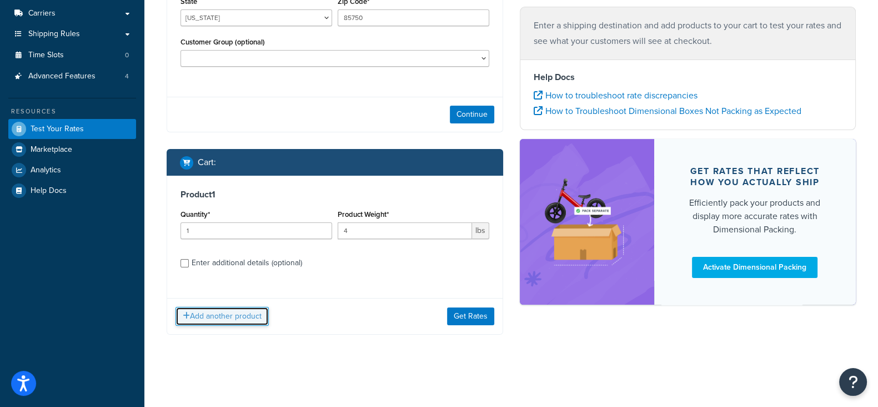
click at [234, 310] on button "Add another product" at bounding box center [222, 316] width 93 height 19
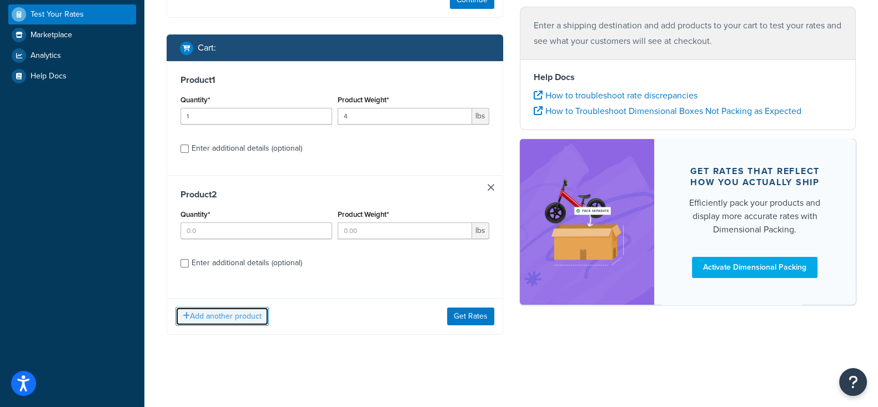
scroll to position [309, 0]
click at [185, 150] on input "Enter additional details (optional)" at bounding box center [185, 148] width 8 height 8
checkbox input "true"
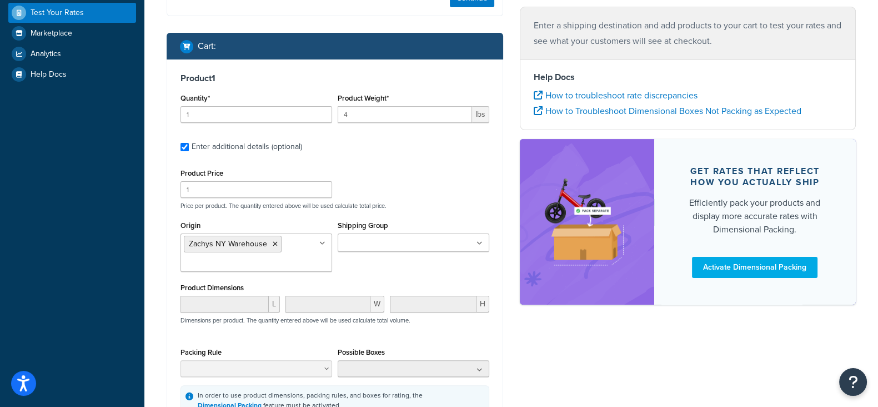
click at [321, 245] on icon at bounding box center [322, 243] width 6 height 7
click at [321, 245] on icon at bounding box center [323, 243] width 5 height 7
click at [438, 176] on div "Product Price 1 Price per product. The quantity entered above will be used calc…" at bounding box center [335, 188] width 314 height 44
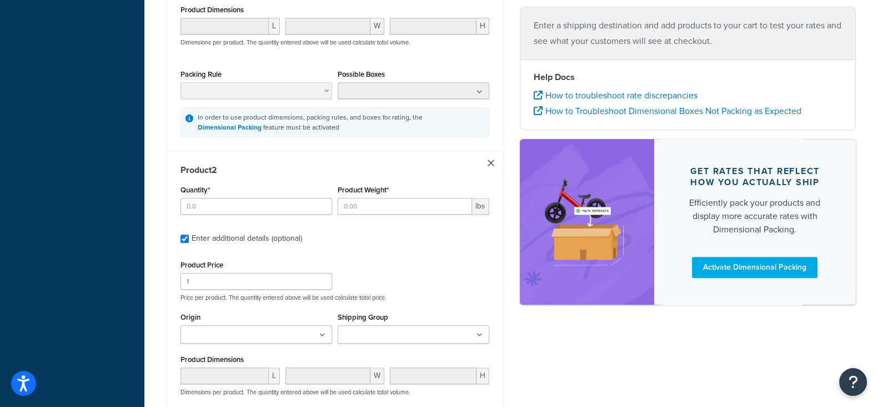
scroll to position [796, 0]
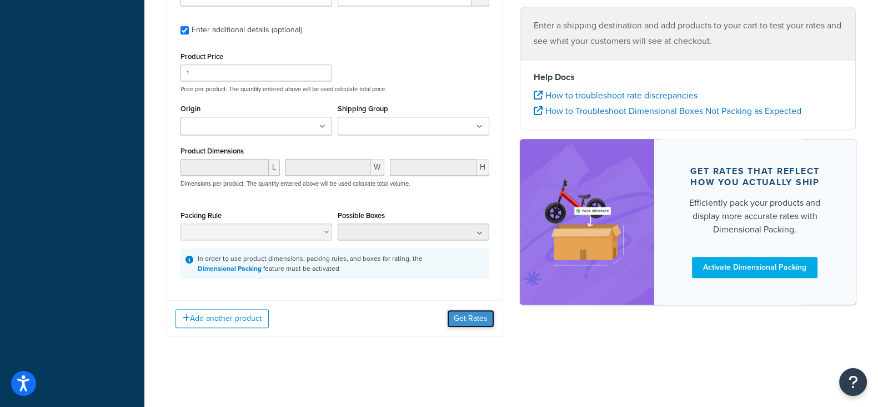
click at [462, 321] on button "Get Rates" at bounding box center [470, 318] width 47 height 18
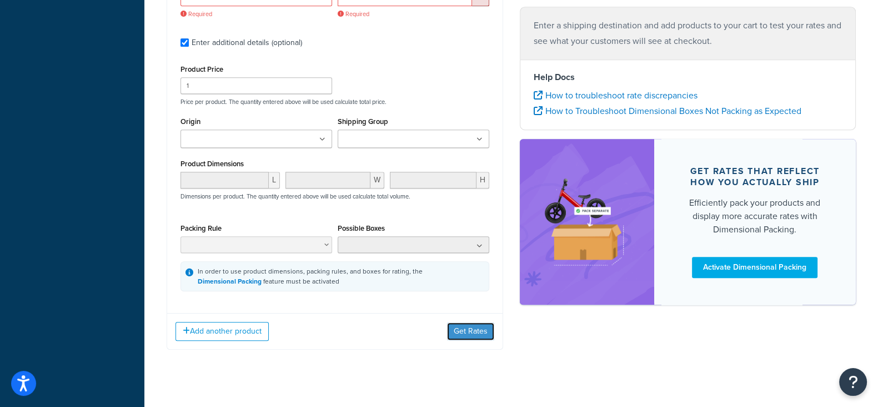
scroll to position [587, 0]
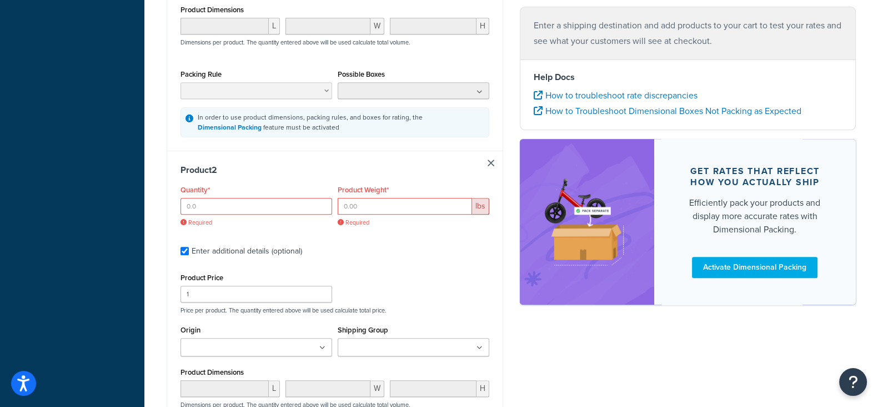
click at [487, 166] on div "Product 2 Quantity* Required Product Weight* lbs Required Enter additional deta…" at bounding box center [335, 332] width 336 height 362
click at [492, 162] on link at bounding box center [491, 162] width 7 height 7
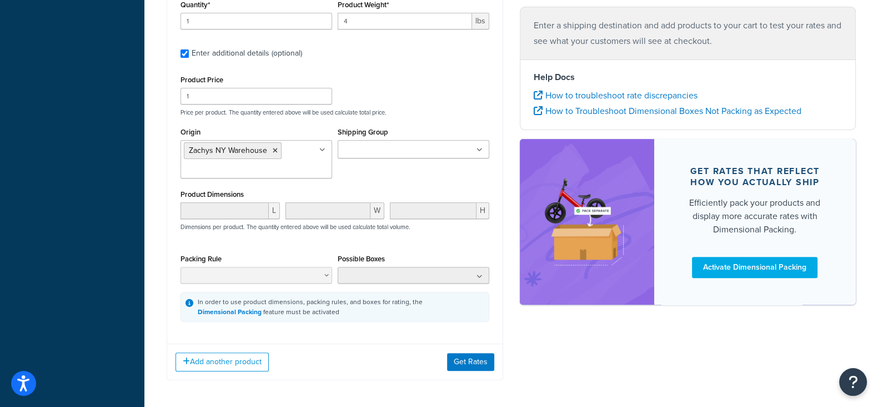
scroll to position [381, 0]
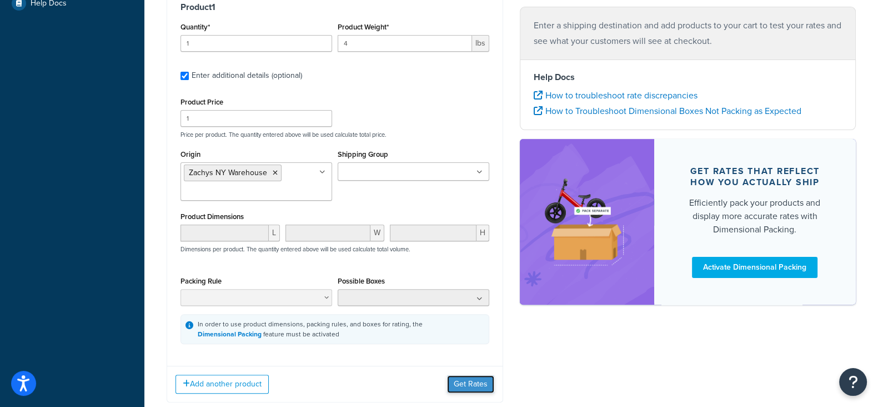
click at [459, 382] on button "Get Rates" at bounding box center [470, 384] width 47 height 18
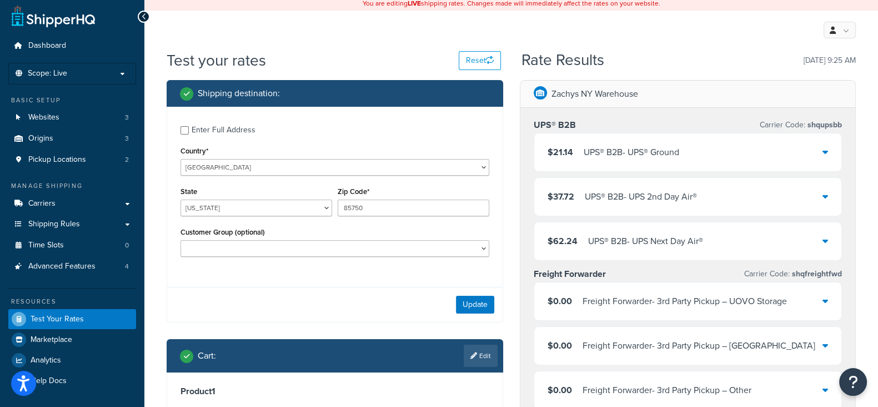
scroll to position [0, 0]
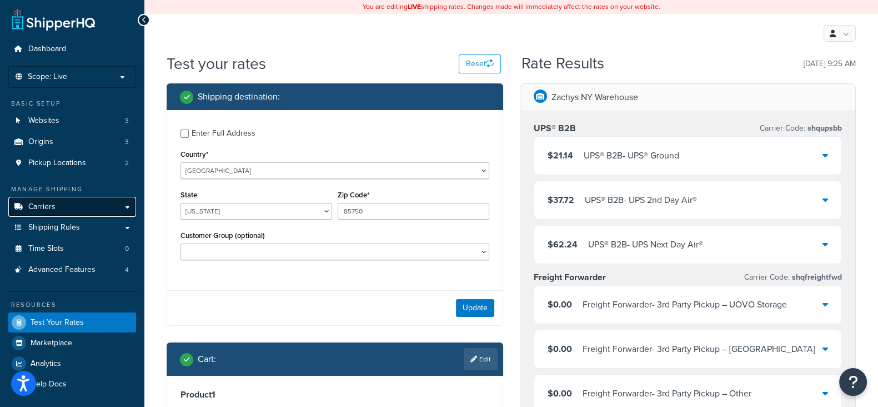
click at [51, 211] on span "Carriers" at bounding box center [41, 206] width 27 height 9
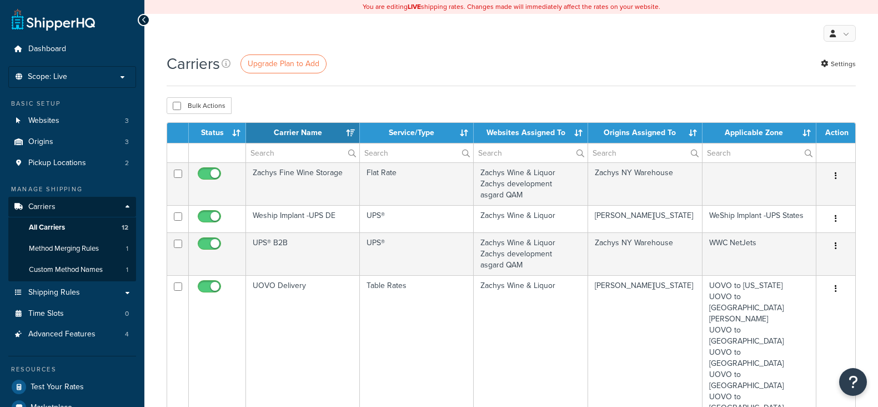
select select "15"
click at [108, 78] on p "Scope: Live" at bounding box center [72, 76] width 118 height 9
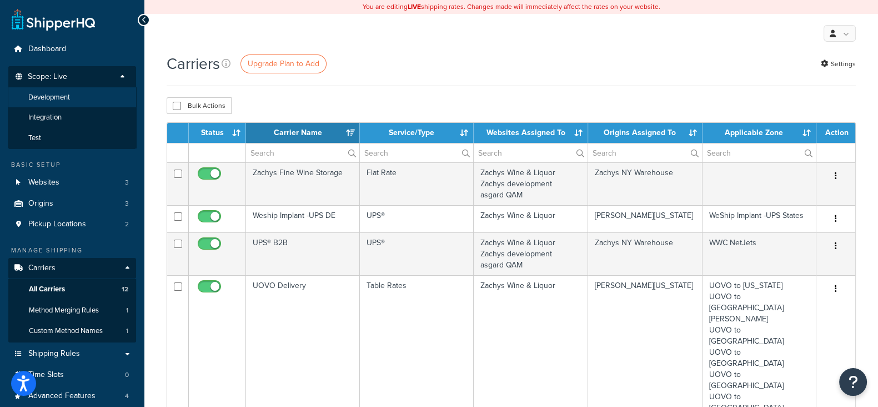
click at [46, 96] on span "Development" at bounding box center [49, 97] width 42 height 9
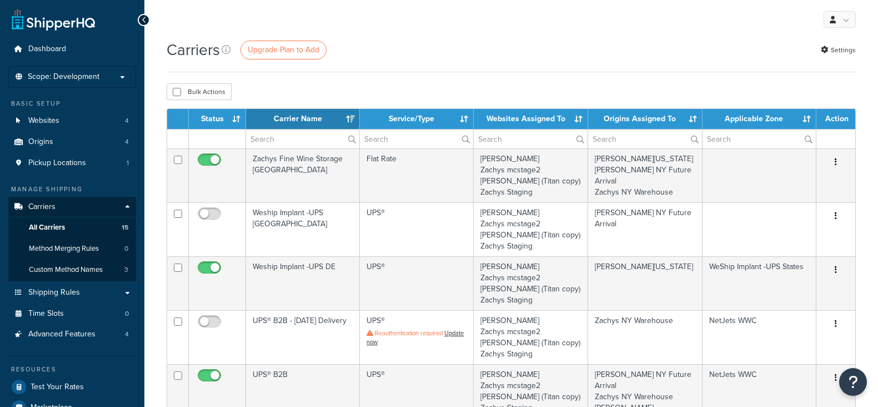
select select "15"
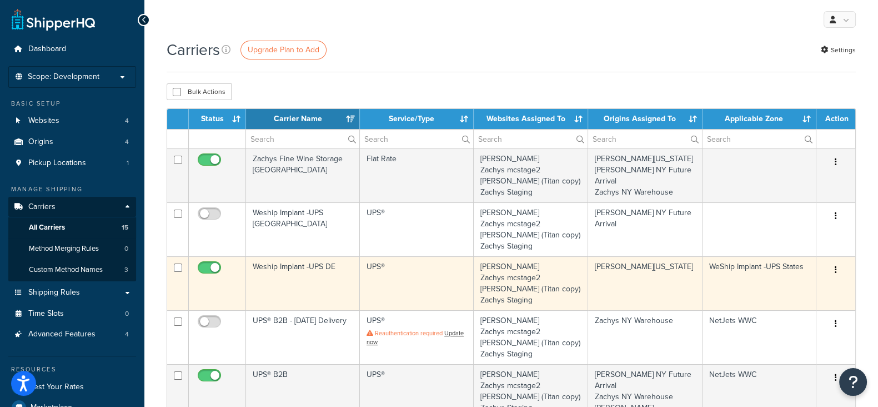
scroll to position [69, 0]
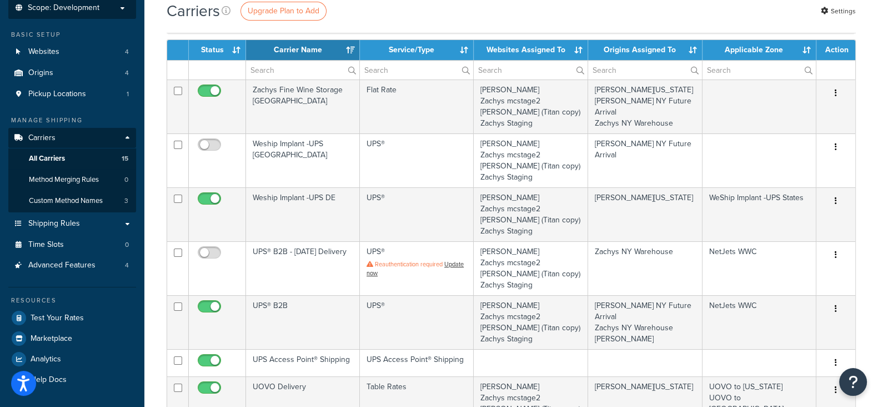
click at [66, 12] on span "Scope: Development" at bounding box center [64, 7] width 72 height 9
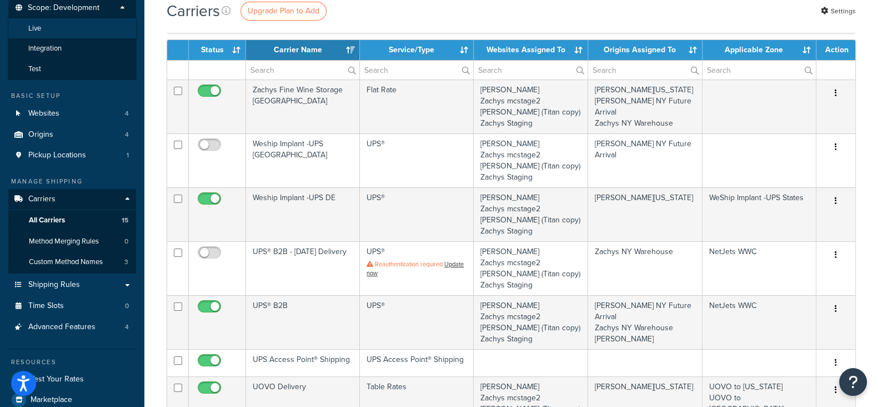
click at [61, 30] on li "Live" at bounding box center [72, 28] width 129 height 21
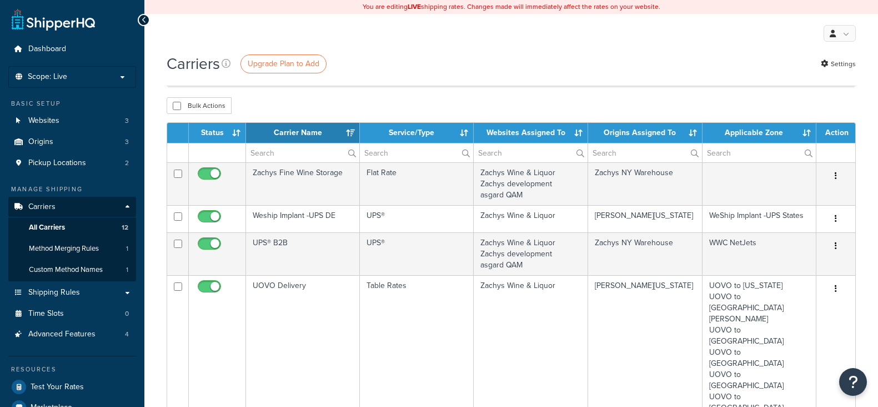
select select "15"
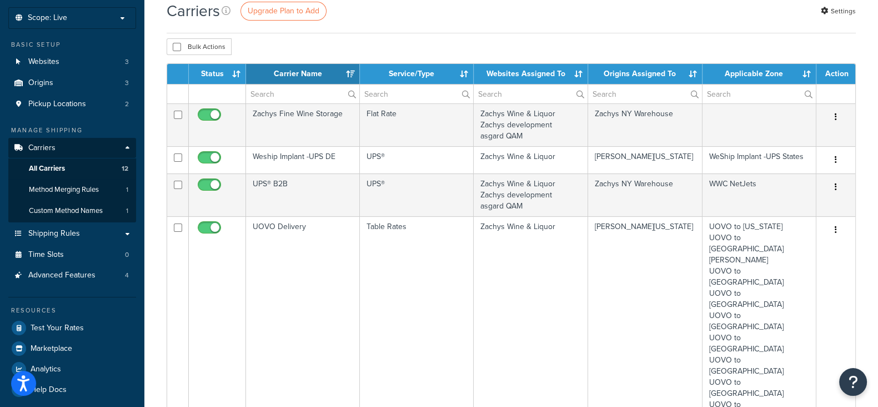
scroll to position [138, 0]
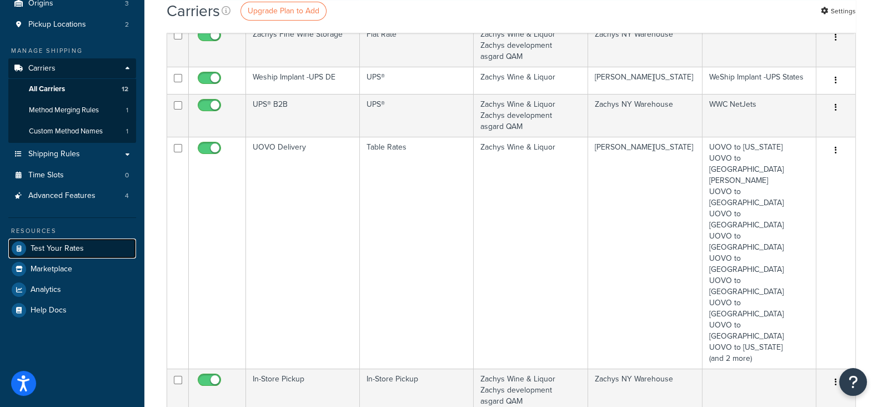
click at [77, 244] on span "Test Your Rates" at bounding box center [57, 248] width 53 height 9
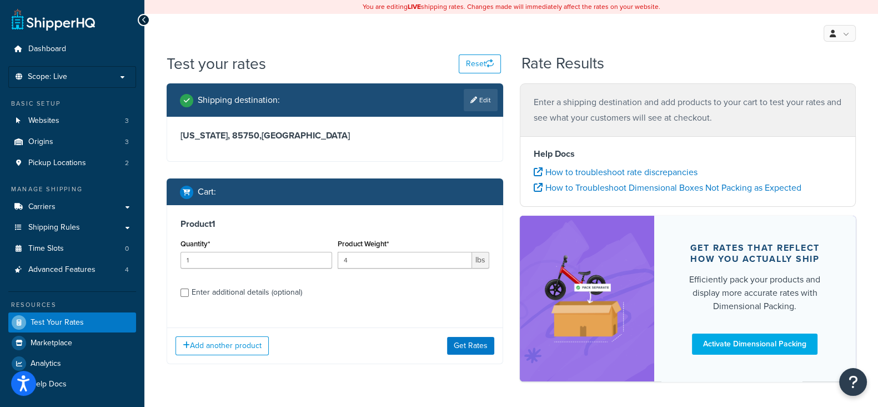
click at [311, 49] on div "My Profile Billing Global Settings Contact Us Logout" at bounding box center [511, 33] width 734 height 39
